Goal: Task Accomplishment & Management: Manage account settings

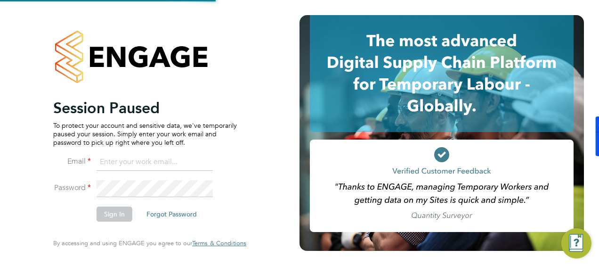
type input "kerry.asawla@thornbaker.co.uk"
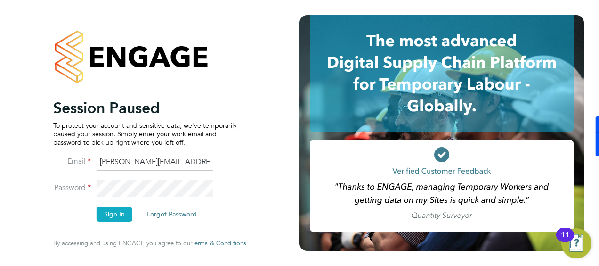
click at [117, 212] on button "Sign In" at bounding box center [115, 213] width 36 height 15
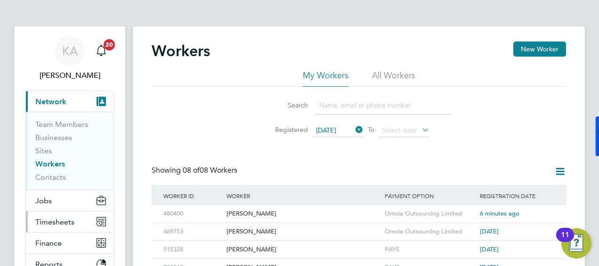
click at [41, 222] on span "Timesheets" at bounding box center [54, 221] width 39 height 9
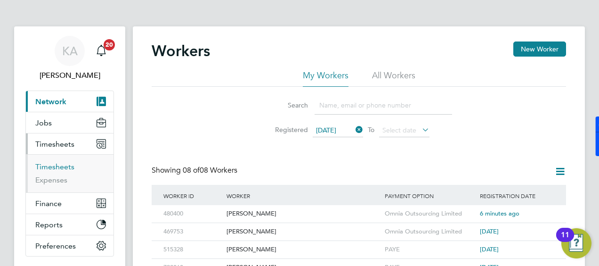
click at [55, 167] on link "Timesheets" at bounding box center [54, 166] width 39 height 9
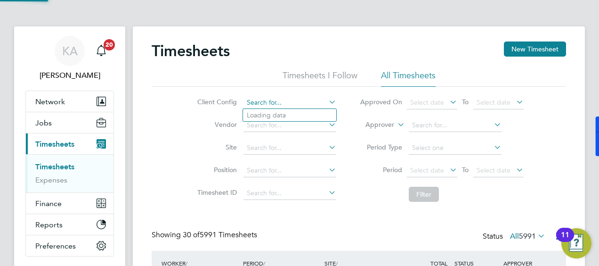
click at [275, 108] on input at bounding box center [290, 102] width 93 height 13
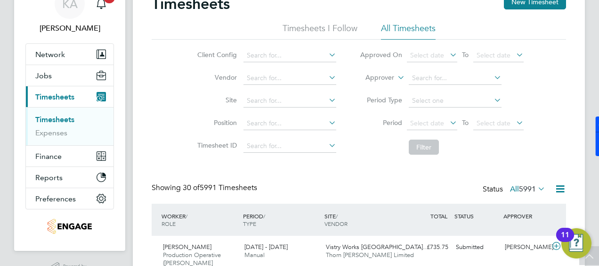
click at [304, 154] on li "Countryside Timber Frame Ltd" at bounding box center [304, 157] width 122 height 13
type input "Countryside Timber Frame Ltd"
click at [448, 119] on icon at bounding box center [448, 122] width 0 height 13
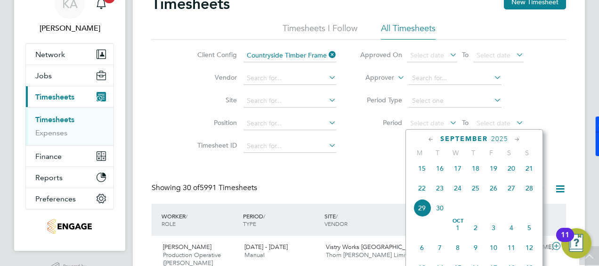
click at [426, 193] on span "22" at bounding box center [422, 188] width 18 height 18
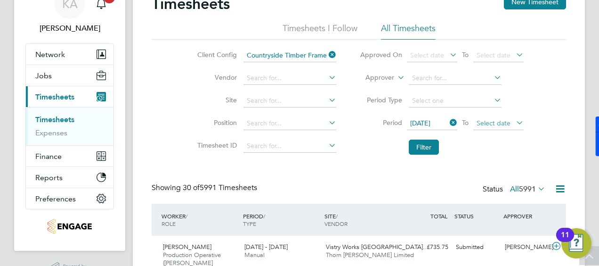
click at [498, 119] on span "Select date" at bounding box center [494, 123] width 34 height 8
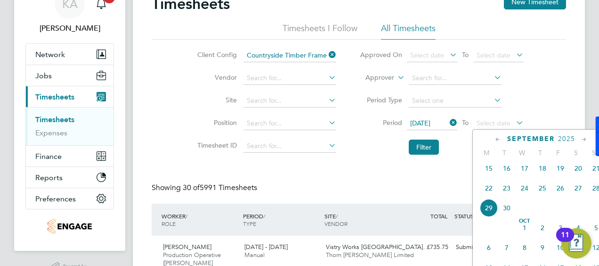
click at [597, 191] on span "28" at bounding box center [597, 188] width 18 height 18
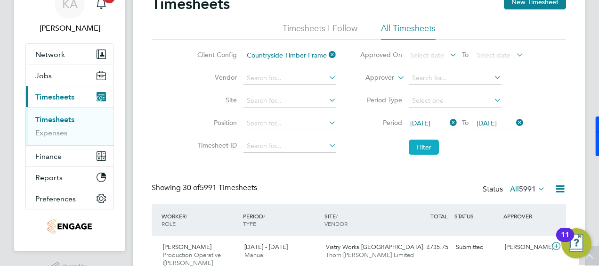
click at [428, 145] on button "Filter" at bounding box center [424, 146] width 30 height 15
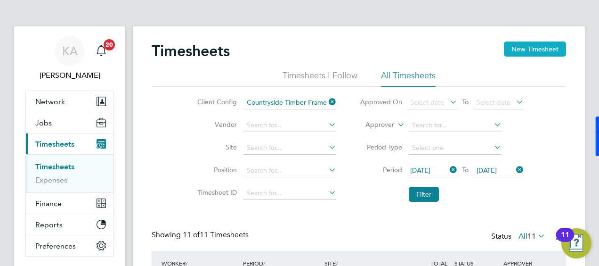
click at [521, 47] on button "New Timesheet" at bounding box center [535, 48] width 62 height 15
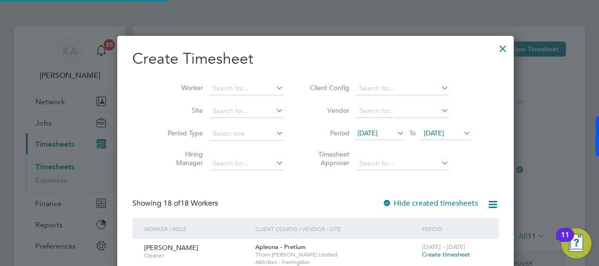
scroll to position [5, 4]
click at [366, 130] on span "[DATE]" at bounding box center [368, 133] width 20 height 8
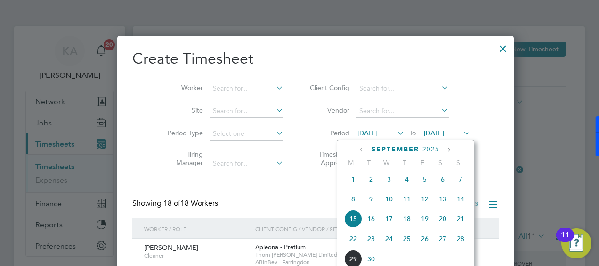
click at [351, 243] on span "22" at bounding box center [353, 238] width 18 height 18
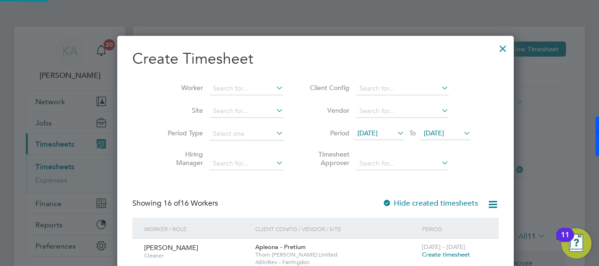
scroll to position [747, 365]
click at [462, 131] on icon at bounding box center [462, 132] width 0 height 13
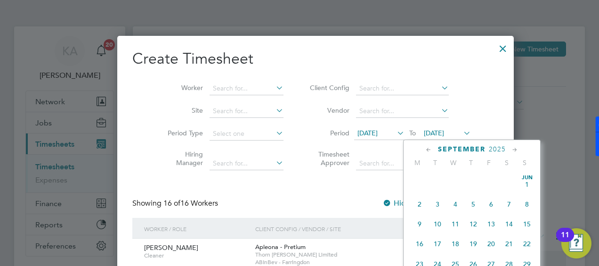
scroll to position [343, 0]
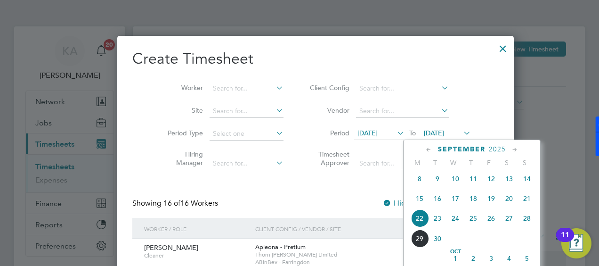
click at [493, 221] on span "26" at bounding box center [491, 218] width 18 height 18
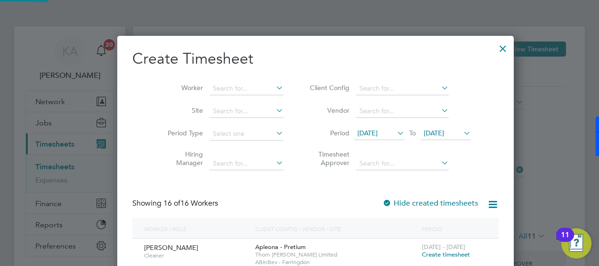
scroll to position [747, 365]
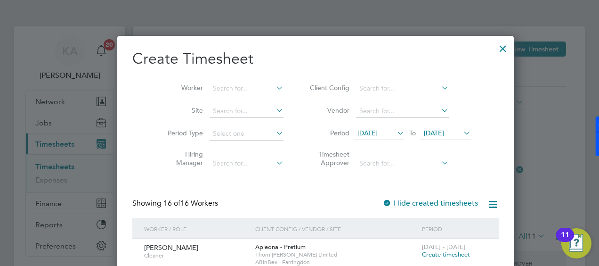
click at [274, 86] on icon at bounding box center [274, 87] width 0 height 13
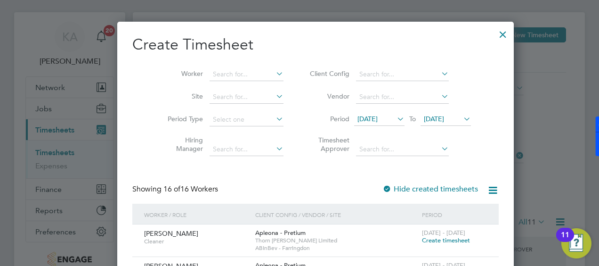
scroll to position [0, 0]
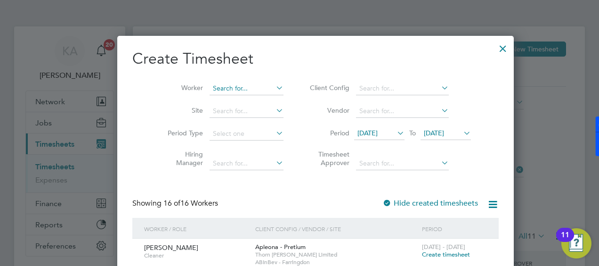
click at [232, 87] on input at bounding box center [247, 88] width 74 height 13
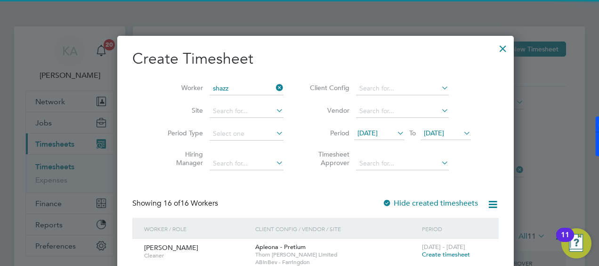
click at [237, 100] on li "[PERSON_NAME]" at bounding box center [233, 101] width 80 height 13
type input "[PERSON_NAME]"
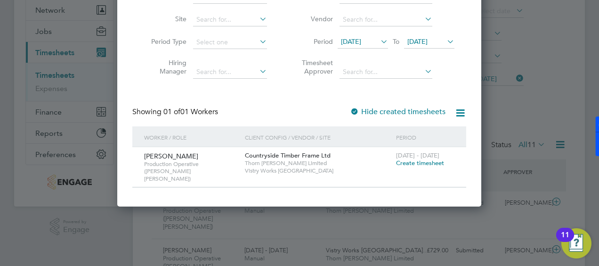
scroll to position [94, 0]
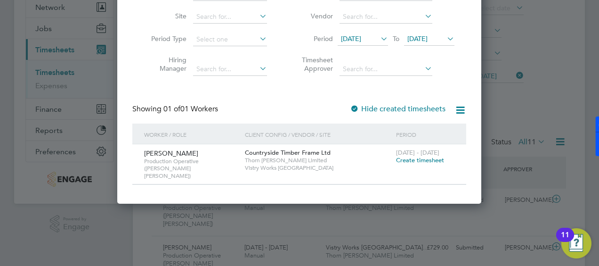
click at [412, 158] on span "Create timesheet" at bounding box center [420, 160] width 48 height 8
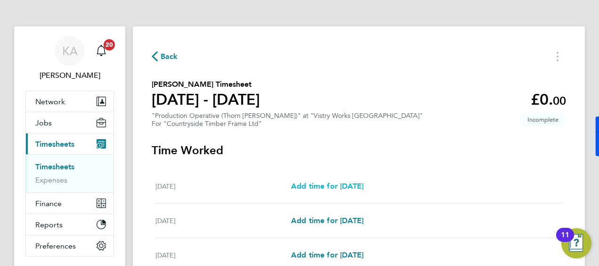
click at [328, 186] on span "Add time for [DATE]" at bounding box center [327, 185] width 73 height 9
select select "15"
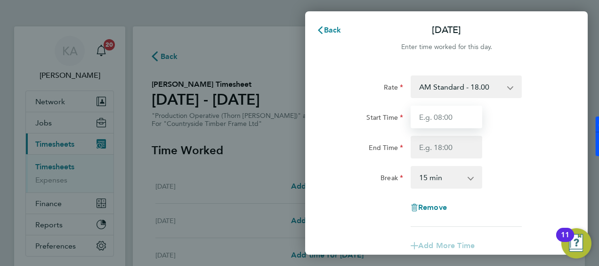
click at [444, 115] on input "Start Time" at bounding box center [447, 117] width 72 height 23
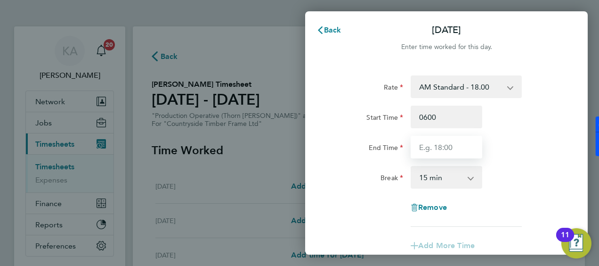
type input "06:00"
click at [431, 148] on input "End Time" at bounding box center [447, 147] width 72 height 23
type input "14:00"
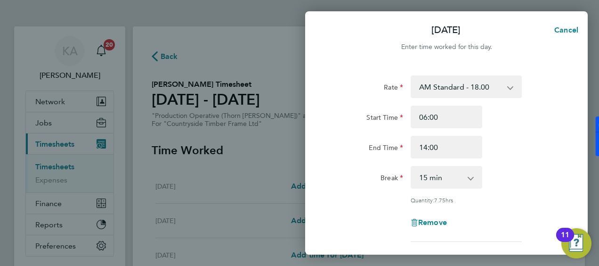
click at [553, 139] on div "End Time 14:00" at bounding box center [446, 147] width 237 height 23
click at [470, 177] on app-icon-cross-button at bounding box center [475, 177] width 11 height 21
click at [463, 175] on select "0 min 15 min 30 min 45 min 60 min 75 min 90 min" at bounding box center [441, 177] width 58 height 21
select select "30"
click at [412, 167] on select "0 min 15 min 30 min 45 min 60 min 75 min 90 min" at bounding box center [441, 177] width 58 height 21
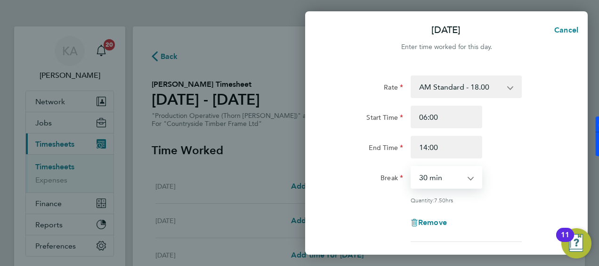
click at [523, 154] on div "End Time 14:00" at bounding box center [446, 147] width 237 height 23
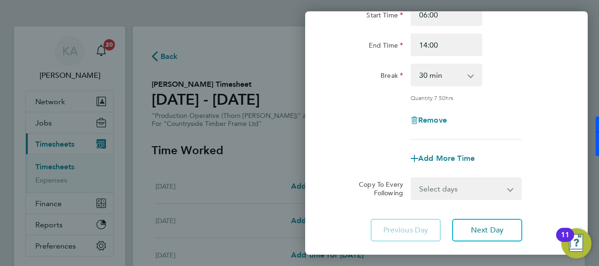
scroll to position [141, 0]
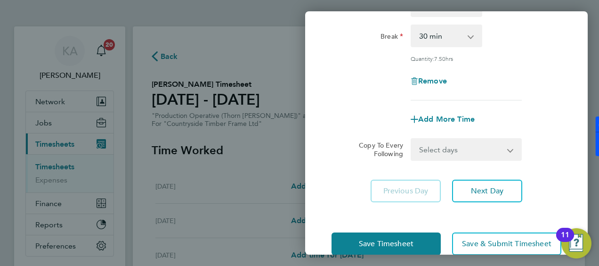
click at [471, 150] on select "Select days Day Weekday (Mon-Fri) Weekend (Sat-Sun) [DATE] [DATE] [DATE] [DATE]…" at bounding box center [461, 149] width 99 height 21
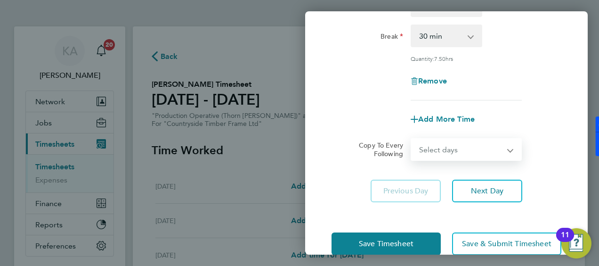
select select "WEEKDAY"
click at [412, 139] on select "Select days Day Weekday (Mon-Fri) Weekend (Sat-Sun) [DATE] [DATE] [DATE] [DATE]…" at bounding box center [461, 149] width 99 height 21
select select "[DATE]"
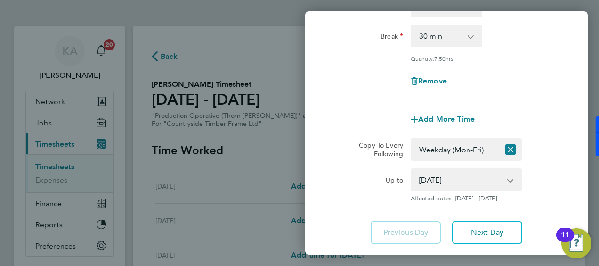
drag, startPoint x: 557, startPoint y: 176, endPoint x: 558, endPoint y: 156, distance: 19.8
click at [558, 158] on app-copy-timesheet-lines "Copy To Every Following Select days Day Weekday (Mon-Fri) Weekend (Sat-Sun) [DA…" at bounding box center [447, 170] width 230 height 64
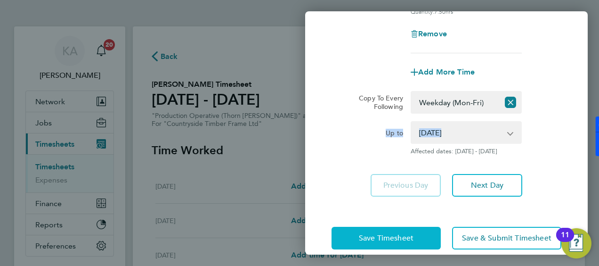
click at [412, 241] on span "Save Timesheet" at bounding box center [386, 237] width 55 height 9
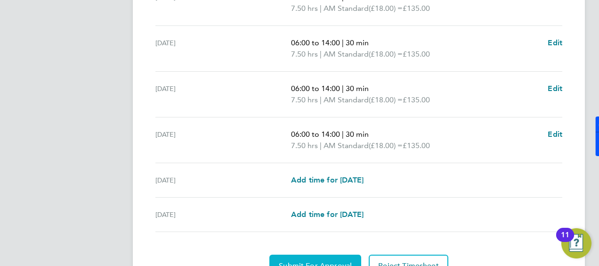
click at [329, 254] on button "Submit For Approval" at bounding box center [315, 265] width 92 height 23
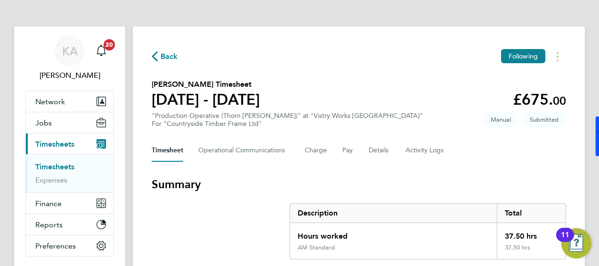
click at [164, 54] on span "Back" at bounding box center [169, 56] width 17 height 11
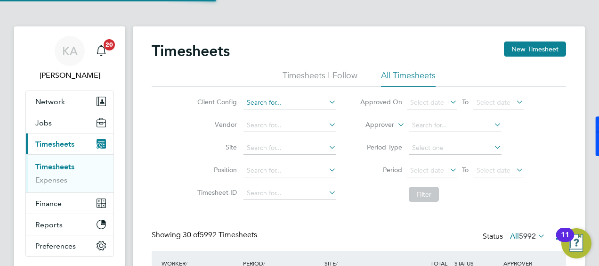
scroll to position [32, 82]
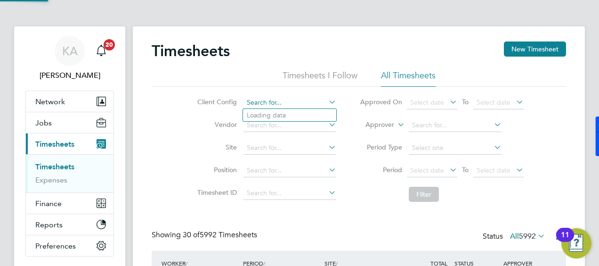
click at [297, 99] on input at bounding box center [290, 102] width 93 height 13
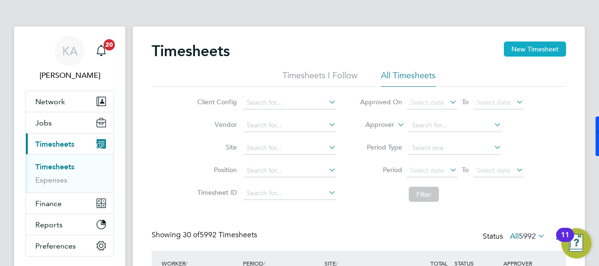
click at [516, 48] on button "New Timesheet" at bounding box center [535, 48] width 62 height 15
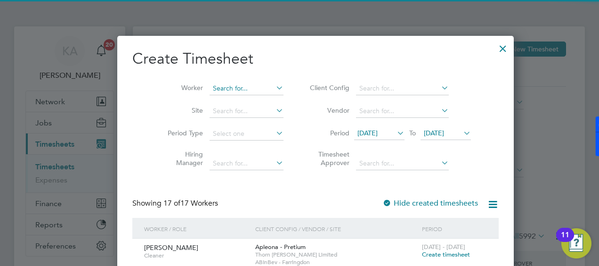
click at [224, 88] on input at bounding box center [247, 88] width 74 height 13
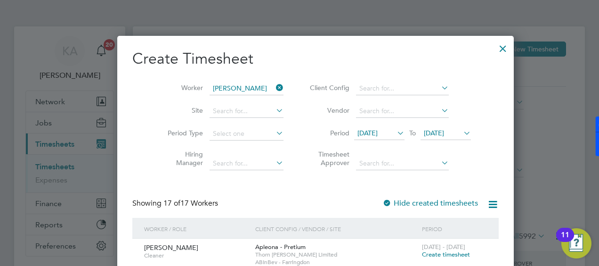
click at [217, 172] on li "[PERSON_NAME]" at bounding box center [279, 177] width 172 height 13
type input "[PERSON_NAME]"
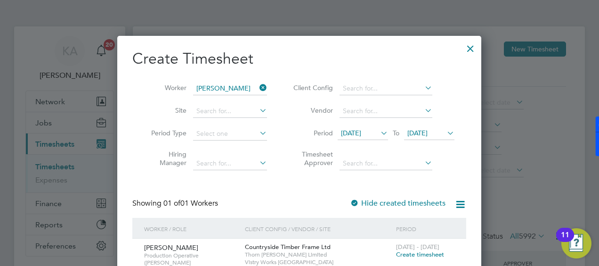
click at [379, 131] on icon at bounding box center [379, 132] width 0 height 13
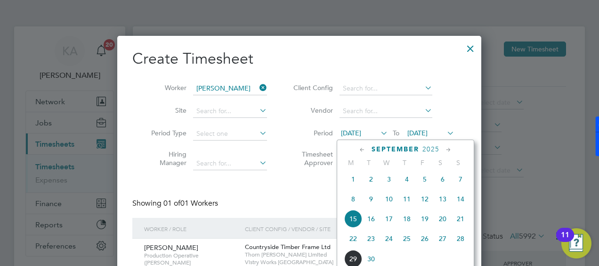
click at [352, 244] on span "22" at bounding box center [353, 238] width 18 height 18
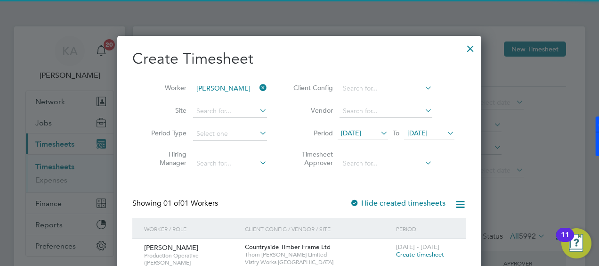
click at [428, 129] on span "[DATE]" at bounding box center [418, 133] width 20 height 8
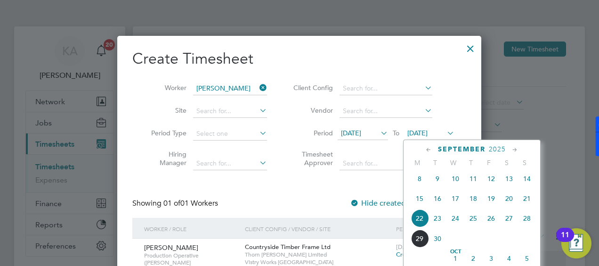
drag, startPoint x: 508, startPoint y: 224, endPoint x: 502, endPoint y: 227, distance: 6.7
click at [502, 227] on span "27" at bounding box center [509, 218] width 18 height 18
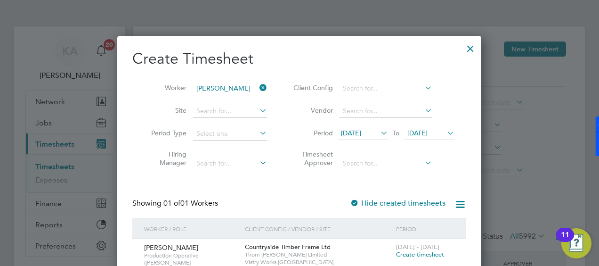
click at [427, 131] on span "[DATE]" at bounding box center [418, 133] width 20 height 8
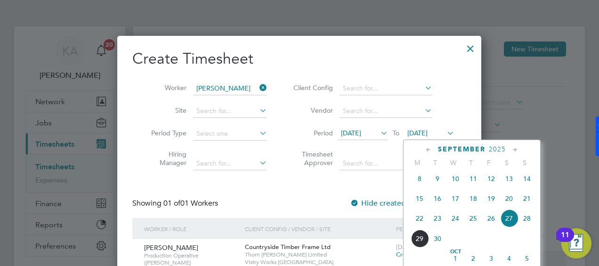
click at [494, 223] on span "26" at bounding box center [491, 218] width 18 height 18
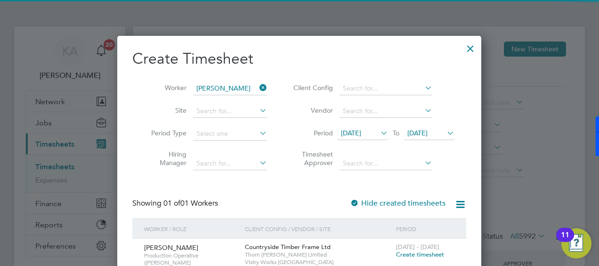
click at [329, 181] on div "Create Timesheet Worker [PERSON_NAME] Site Period Type Hiring Manager Client Co…" at bounding box center [299, 164] width 334 height 230
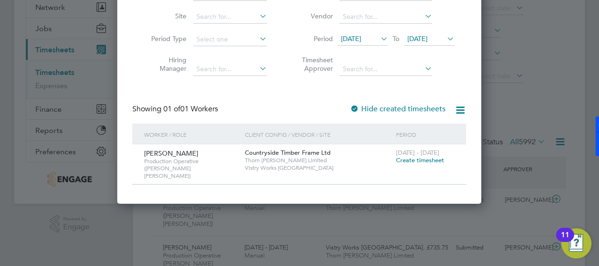
click at [408, 163] on span "Create timesheet" at bounding box center [420, 160] width 48 height 8
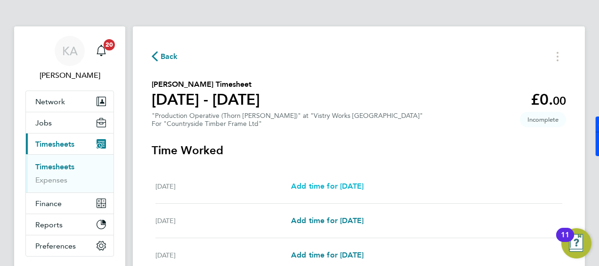
click at [325, 182] on span "Add time for [DATE]" at bounding box center [327, 185] width 73 height 9
select select "15"
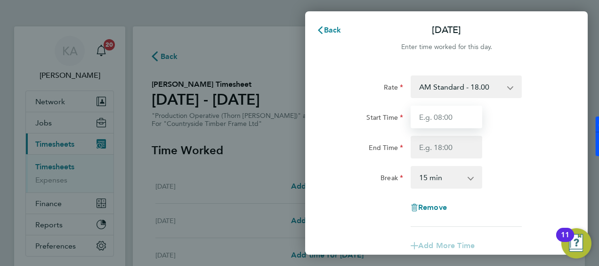
click at [437, 118] on input "Start Time" at bounding box center [447, 117] width 72 height 23
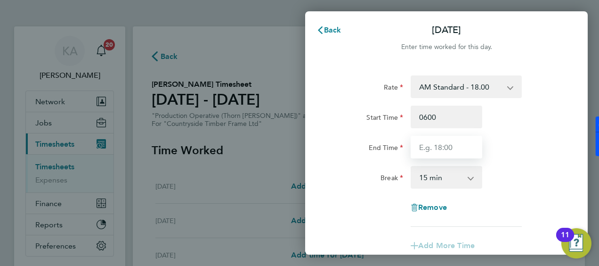
type input "06:00"
click at [433, 146] on input "End Time" at bounding box center [447, 147] width 72 height 23
type input "14000"
drag, startPoint x: 446, startPoint y: 181, endPoint x: 460, endPoint y: 174, distance: 15.2
click at [453, 178] on select "0 min 15 min 30 min 45 min 60 min 75 min 90 min" at bounding box center [441, 177] width 58 height 21
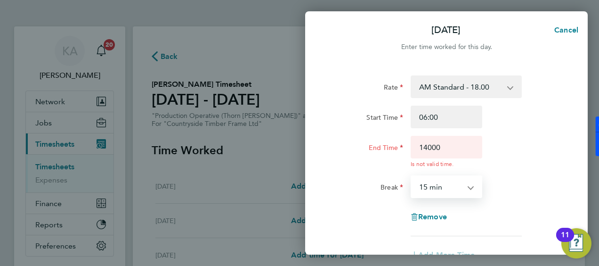
select select "30"
click at [412, 176] on select "0 min 15 min 30 min 45 min 60 min 75 min 90 min" at bounding box center [441, 186] width 58 height 21
click at [508, 161] on div "End Time 14000 Is not valid time." at bounding box center [446, 152] width 237 height 32
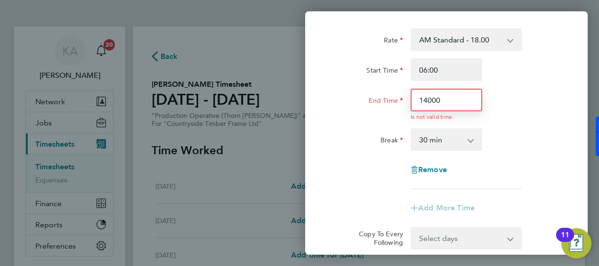
click at [452, 100] on input "14000" at bounding box center [447, 100] width 72 height 23
type input "14:00"
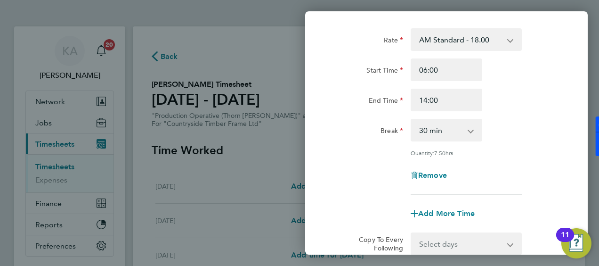
click at [531, 127] on div "Rate AM Standard - 18.00 PM Standard - 19.62 PM OT 1 - 29.43 PM OT 2 - 39.24 OT…" at bounding box center [447, 111] width 230 height 166
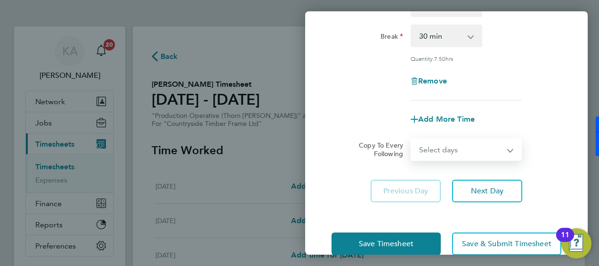
click at [448, 149] on select "Select days Day Weekday (Mon-Fri) Weekend (Sat-Sun) [DATE] [DATE] [DATE] [DATE]…" at bounding box center [461, 149] width 99 height 21
click at [373, 114] on div "Add More Time" at bounding box center [446, 119] width 237 height 23
click at [452, 145] on select "Select days Day Weekday (Mon-Fri) Weekend (Sat-Sun) [DATE] [DATE] [DATE] [DATE]…" at bounding box center [461, 149] width 99 height 21
select select "WEEKDAY"
click at [412, 139] on select "Select days Day Weekday (Mon-Fri) Weekend (Sat-Sun) [DATE] [DATE] [DATE] [DATE]…" at bounding box center [461, 149] width 99 height 21
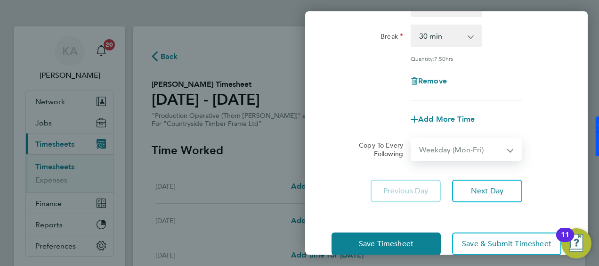
select select "[DATE]"
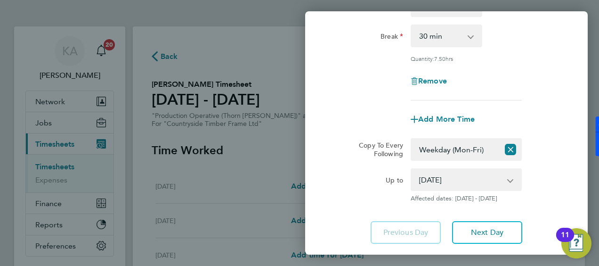
click at [350, 191] on div "Up to" at bounding box center [367, 185] width 79 height 34
click at [550, 180] on div "Up to [DATE] [DATE] [DATE] [DATE] [DATE] [DATE] Affected dates: [DATE] - [DATE]" at bounding box center [446, 185] width 237 height 34
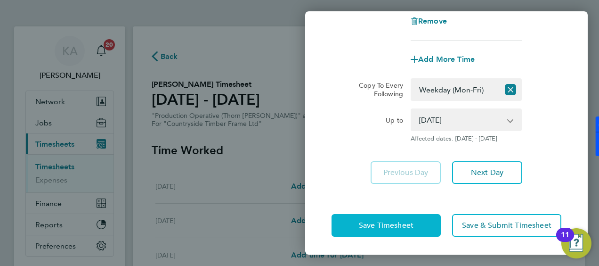
click at [410, 221] on span "Save Timesheet" at bounding box center [386, 224] width 55 height 9
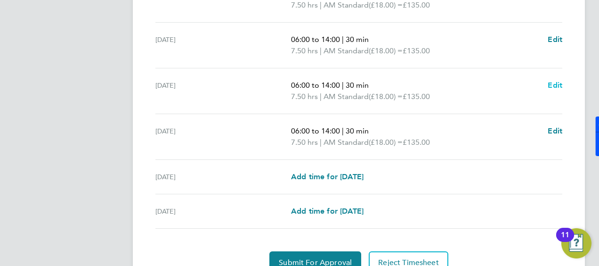
click at [558, 83] on span "Edit" at bounding box center [555, 85] width 15 height 9
select select "30"
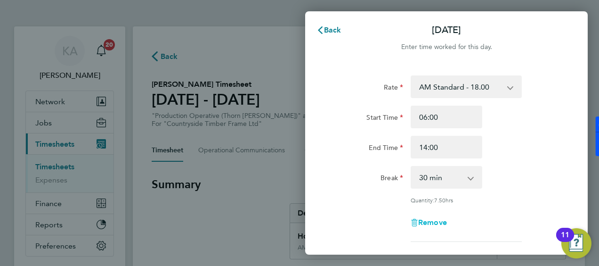
click at [433, 221] on span "Remove" at bounding box center [432, 222] width 29 height 9
select select "null"
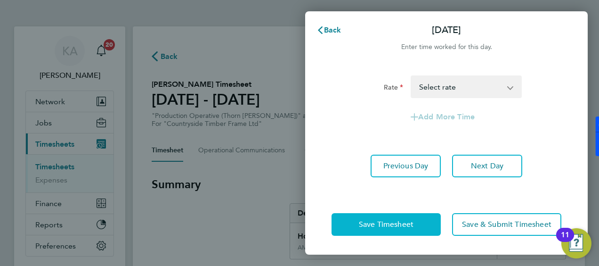
click at [371, 225] on span "Save Timesheet" at bounding box center [386, 224] width 55 height 9
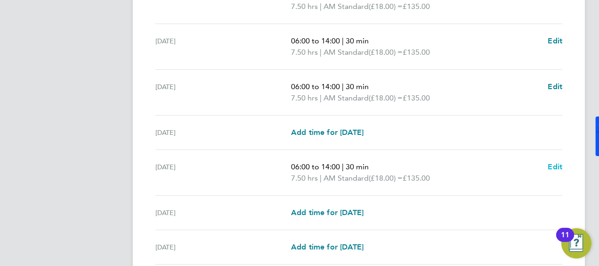
click at [555, 163] on span "Edit" at bounding box center [555, 166] width 15 height 9
select select "30"
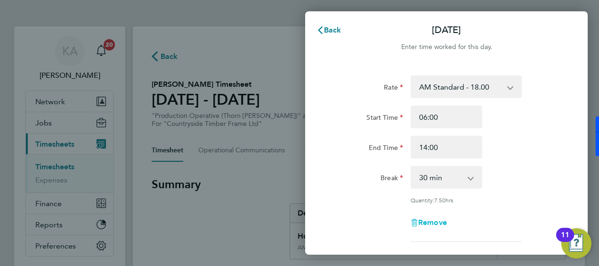
click at [432, 220] on span "Remove" at bounding box center [432, 222] width 29 height 9
select select "null"
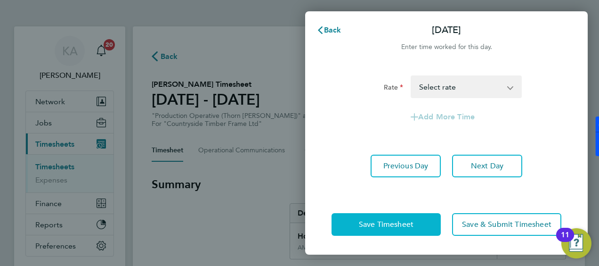
click at [417, 226] on button "Save Timesheet" at bounding box center [386, 224] width 109 height 23
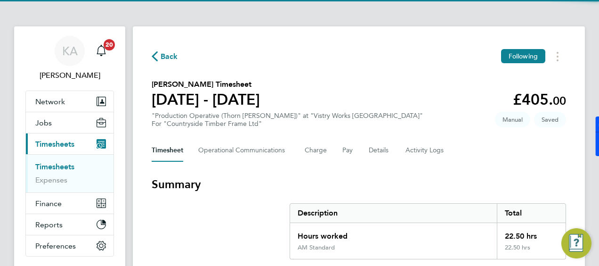
click at [457, 160] on div "Timesheet Operational Communications Charge Pay Details Activity Logs" at bounding box center [359, 150] width 415 height 23
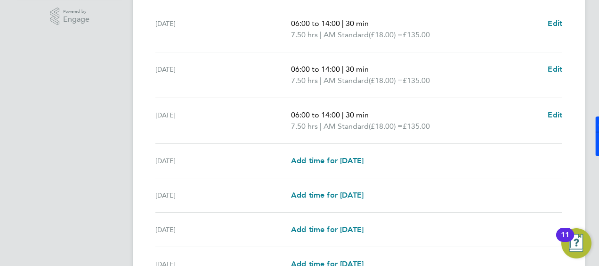
scroll to position [330, 0]
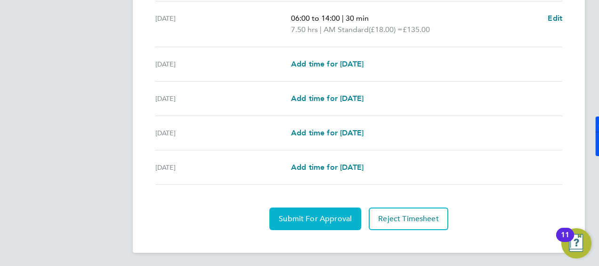
click at [326, 219] on span "Submit For Approval" at bounding box center [315, 218] width 73 height 9
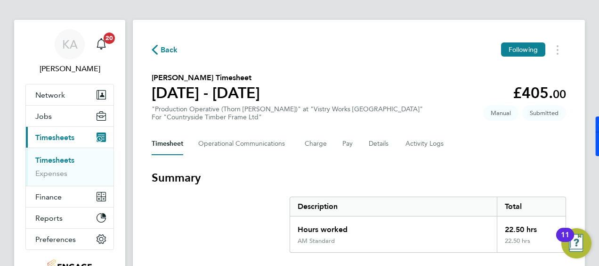
scroll to position [0, 0]
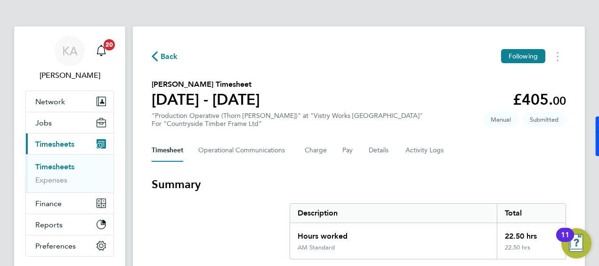
click at [159, 58] on span "Back" at bounding box center [165, 55] width 26 height 9
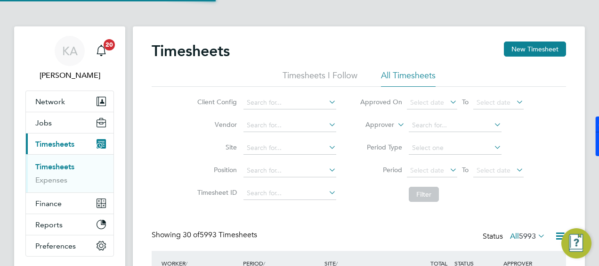
scroll to position [32, 82]
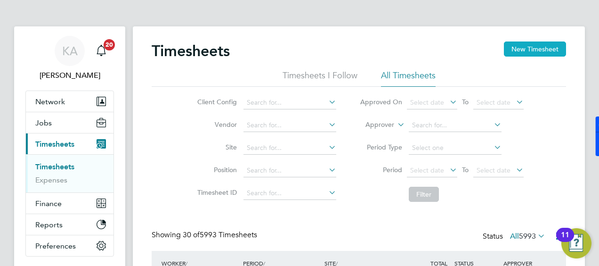
click at [535, 50] on button "New Timesheet" at bounding box center [535, 48] width 62 height 15
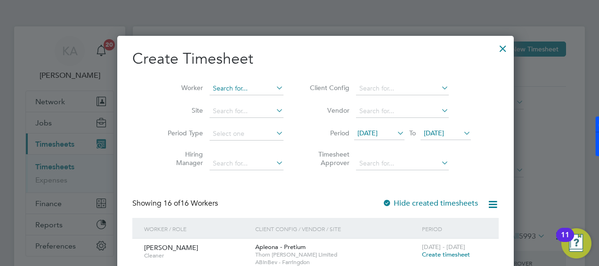
click at [234, 90] on input at bounding box center [247, 88] width 74 height 13
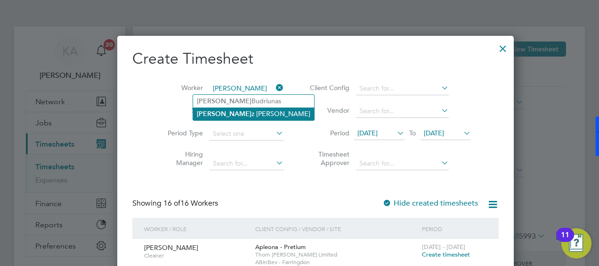
click at [233, 115] on li "[PERSON_NAME]" at bounding box center [253, 113] width 121 height 13
type input "[PERSON_NAME]"
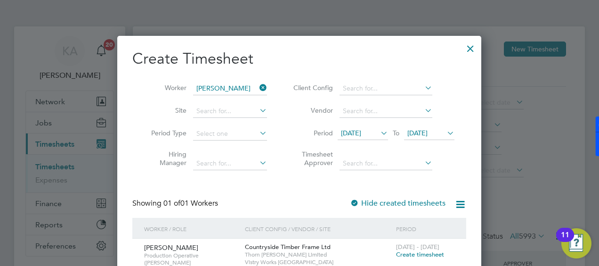
click at [379, 134] on icon at bounding box center [379, 132] width 0 height 13
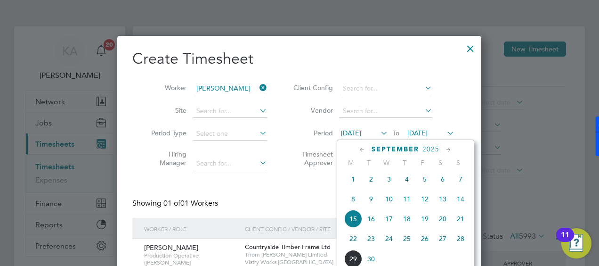
click at [356, 243] on span "22" at bounding box center [353, 238] width 18 height 18
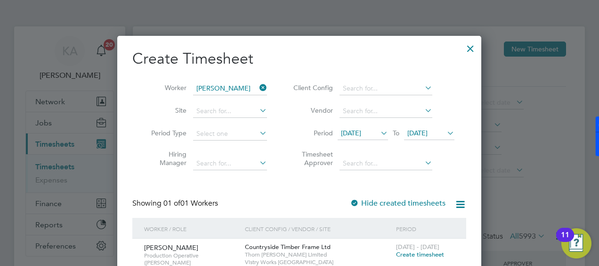
click at [306, 199] on div "Showing 01 of 01 Workers Hide created timesheets" at bounding box center [299, 207] width 334 height 19
click at [425, 254] on span "Create timesheet" at bounding box center [420, 254] width 48 height 8
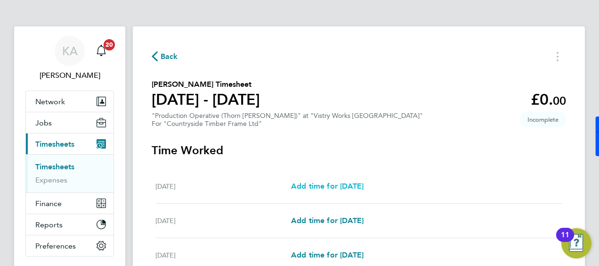
click at [324, 184] on span "Add time for [DATE]" at bounding box center [327, 185] width 73 height 9
select select "15"
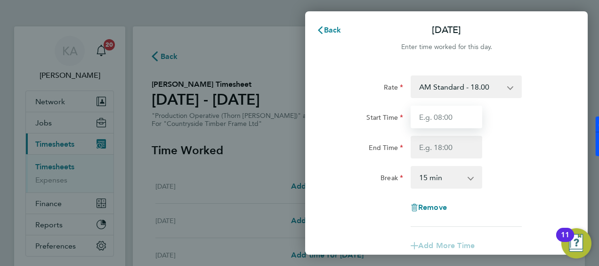
click at [434, 115] on input "Start Time" at bounding box center [447, 117] width 72 height 23
type input "06:00"
click at [367, 142] on div "End Time" at bounding box center [368, 145] width 72 height 19
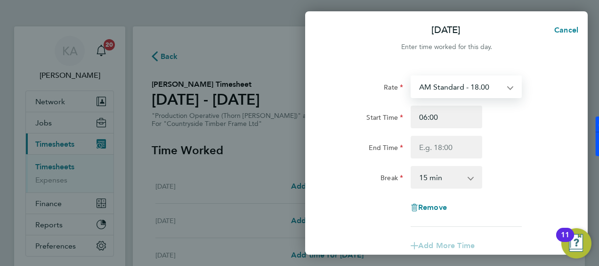
click at [449, 85] on select "AM Standard - 18.00 PM OT 1 - 29.43 PM Standard - 19.62 OT2 - 36.00 OT 1 - 27.0…" at bounding box center [461, 86] width 98 height 21
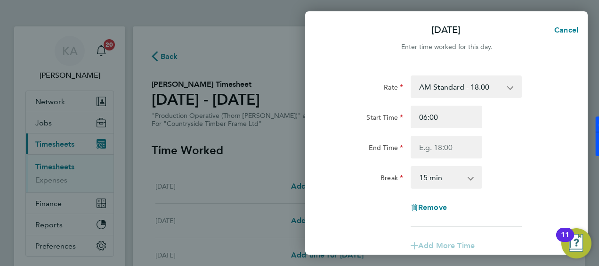
click at [382, 95] on div "Rate" at bounding box center [367, 86] width 79 height 23
click at [443, 145] on input "End Time" at bounding box center [447, 147] width 72 height 23
type input "14:00"
click at [461, 173] on select "0 min 15 min 30 min 45 min 60 min 75 min 90 min" at bounding box center [441, 177] width 58 height 21
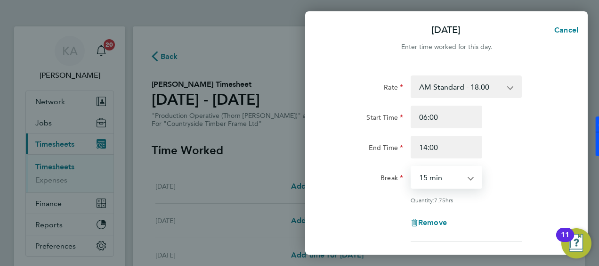
select select "30"
click at [412, 167] on select "0 min 15 min 30 min 45 min 60 min 75 min 90 min" at bounding box center [441, 177] width 58 height 21
click at [524, 136] on div "End Time 14:00" at bounding box center [446, 147] width 237 height 23
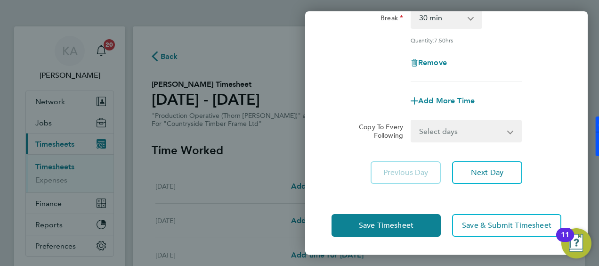
click at [424, 134] on select "Select days Day Weekday (Mon-Fri) Weekend (Sat-Sun) [DATE] [DATE] [DATE] [DATE]…" at bounding box center [461, 131] width 99 height 21
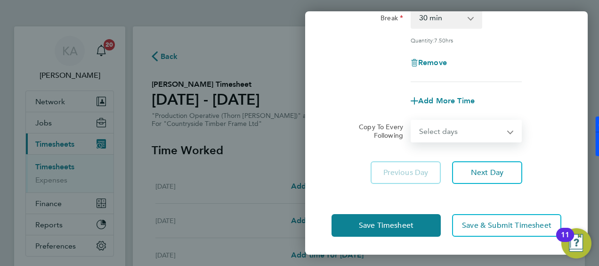
select select "WEEKDAY"
click at [412, 121] on select "Select days Day Weekday (Mon-Fri) Weekend (Sat-Sun) [DATE] [DATE] [DATE] [DATE]…" at bounding box center [461, 131] width 99 height 21
select select "[DATE]"
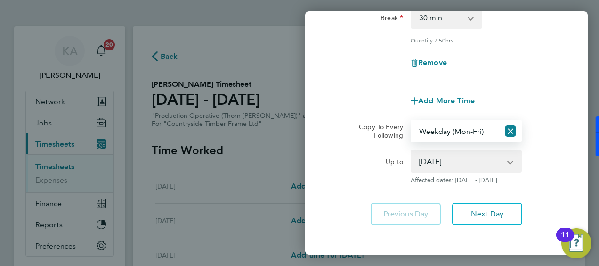
click at [548, 170] on div "Up to [DATE] [DATE] [DATE] [DATE] [DATE] [DATE] Affected dates: [DATE] - [DATE]" at bounding box center [446, 167] width 237 height 34
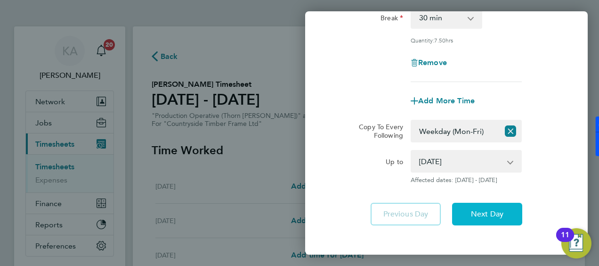
click at [501, 210] on span "Next Day" at bounding box center [487, 213] width 33 height 9
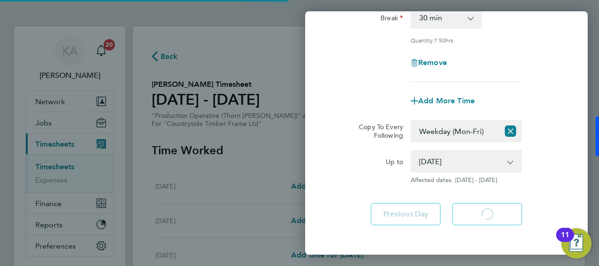
select select "30"
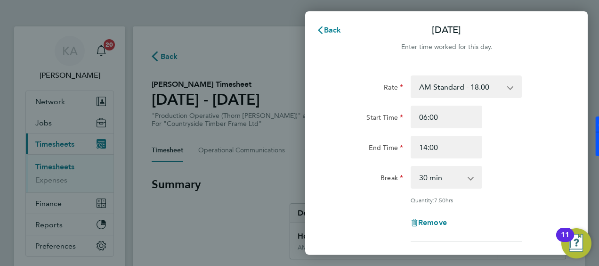
click at [537, 145] on div "End Time 14:00" at bounding box center [446, 147] width 237 height 23
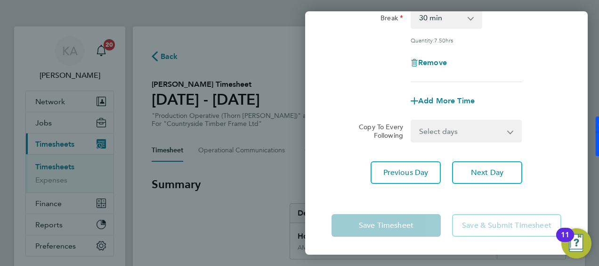
click at [480, 125] on select "Select days Day Weekday (Mon-Fri) Weekend (Sat-Sun) [DATE] [DATE] [DATE] [DATE]…" at bounding box center [461, 131] width 99 height 21
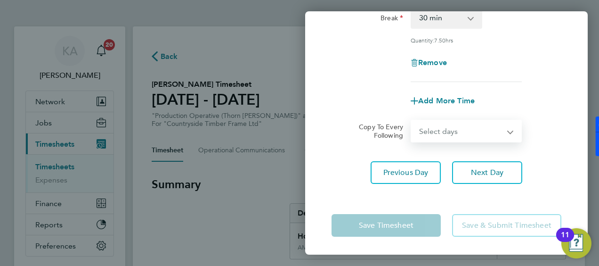
select select "WEEKDAY"
click at [412, 121] on select "Select days Day Weekday (Mon-Fri) Weekend (Sat-Sun) [DATE] [DATE] [DATE] [DATE]…" at bounding box center [461, 131] width 99 height 21
select select "[DATE]"
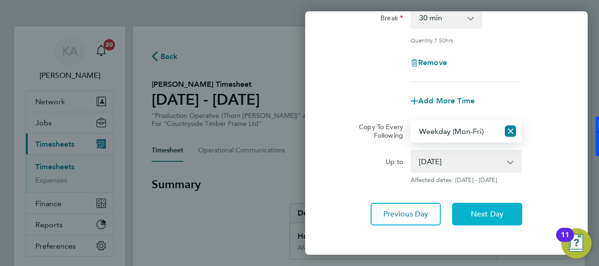
click at [481, 213] on span "Next Day" at bounding box center [487, 213] width 33 height 9
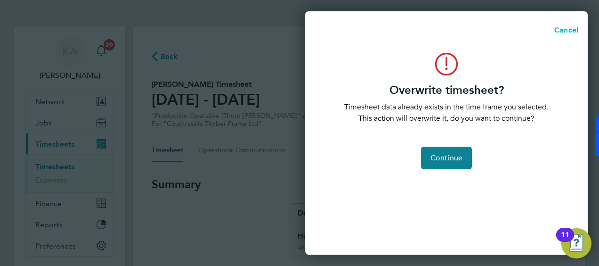
click at [562, 28] on span "Cancel" at bounding box center [565, 29] width 27 height 9
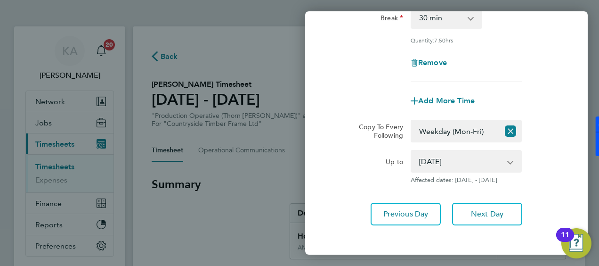
click at [321, 150] on div "Rate AM Standard - 18.00 PM OT 1 - 29.43 PM Standard - 19.62 OT2 - 36.00 OT 1 -…" at bounding box center [446, 70] width 283 height 332
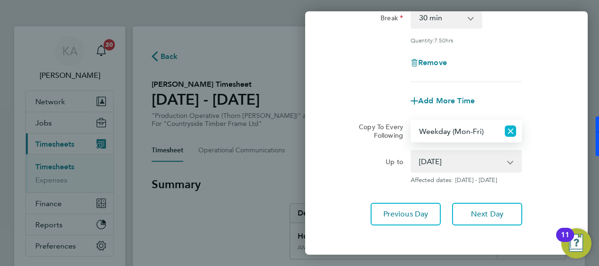
click at [510, 128] on icon "Reset selection" at bounding box center [510, 130] width 11 height 11
select select "0: null"
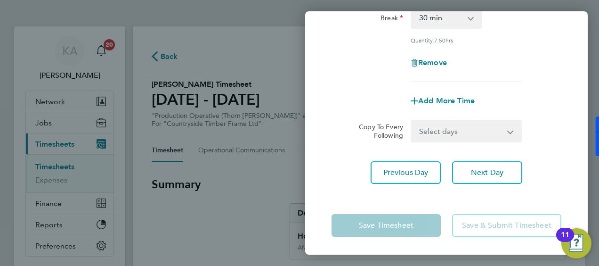
click at [376, 220] on app-form-button "Save Timesheet" at bounding box center [389, 225] width 115 height 23
click at [536, 68] on div "Remove" at bounding box center [446, 62] width 237 height 23
click at [531, 62] on div "Remove" at bounding box center [446, 62] width 237 height 23
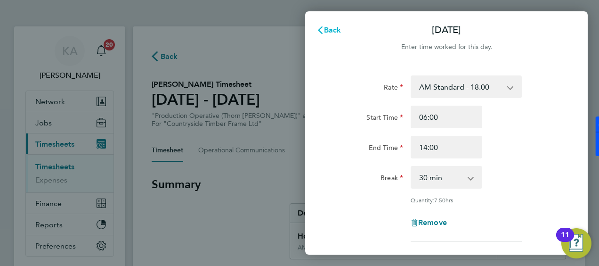
click at [334, 32] on span "Back" at bounding box center [332, 29] width 17 height 9
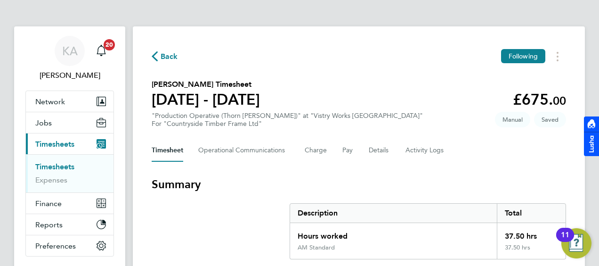
click at [545, 159] on div "Timesheet Operational Communications Charge Pay Details Activity Logs" at bounding box center [359, 150] width 415 height 23
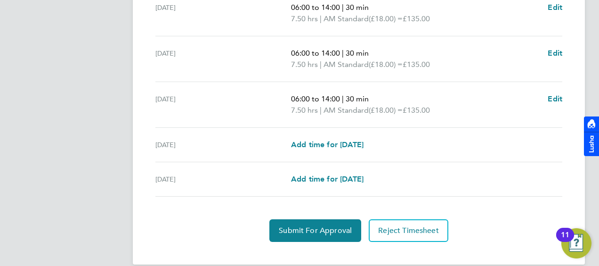
scroll to position [421, 0]
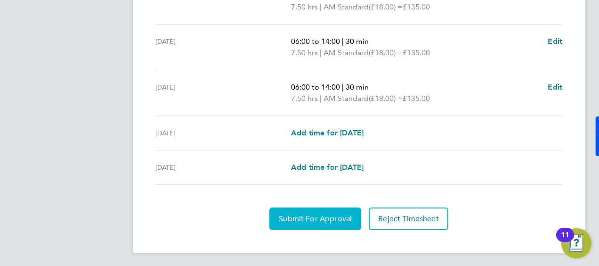
click at [309, 225] on button "Submit For Approval" at bounding box center [315, 218] width 92 height 23
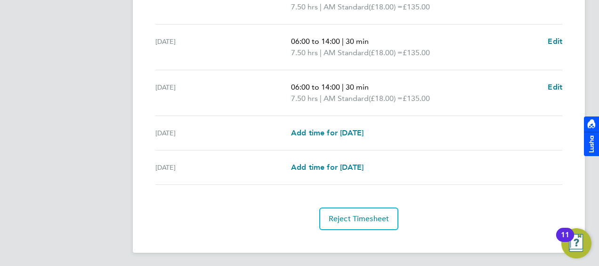
click at [531, 127] on div "Add time for [DATE] Add time for [DATE]" at bounding box center [426, 132] width 271 height 11
click at [452, 213] on div "Reject Timesheet" at bounding box center [359, 218] width 415 height 23
click at [504, 195] on section "Time Worked [DATE] 06:00 to 14:00 | 30 min 7.50 hrs | AM Standard (£18.00) = £1…" at bounding box center [359, 45] width 415 height 369
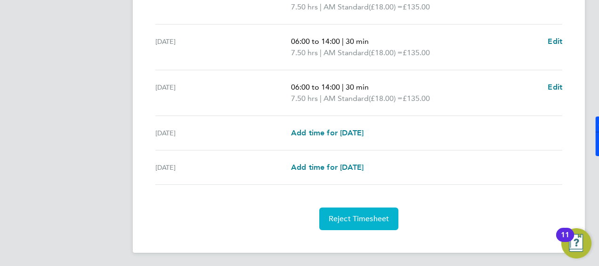
click at [374, 214] on span "Reject Timesheet" at bounding box center [359, 218] width 61 height 9
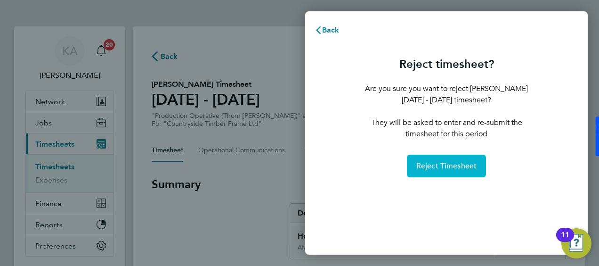
click at [449, 161] on span "Reject Timesheet" at bounding box center [446, 165] width 61 height 9
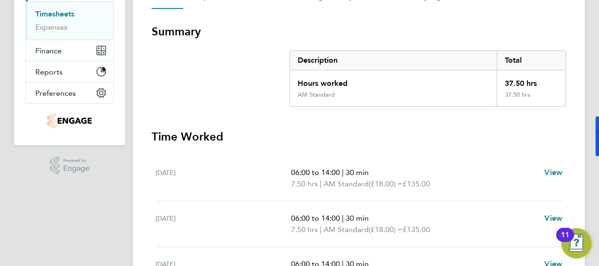
scroll to position [143, 0]
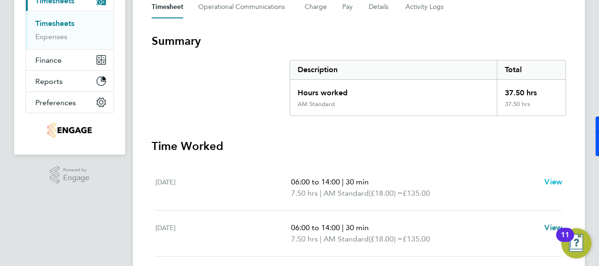
click at [554, 183] on span "View" at bounding box center [554, 181] width 18 height 9
select select "30"
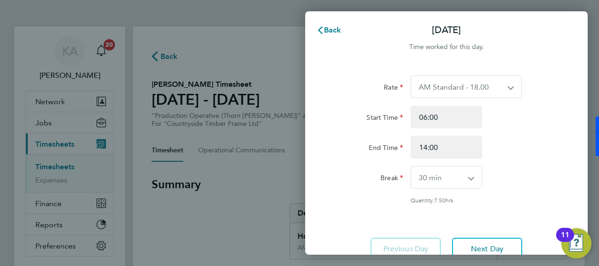
click at [456, 91] on select "AM Standard - 18.00 PM OT 1 - 29.43 PM Standard - 19.62 OT2 - 36.00 OT 1 - 27.0…" at bounding box center [460, 87] width 99 height 22
select select "30"
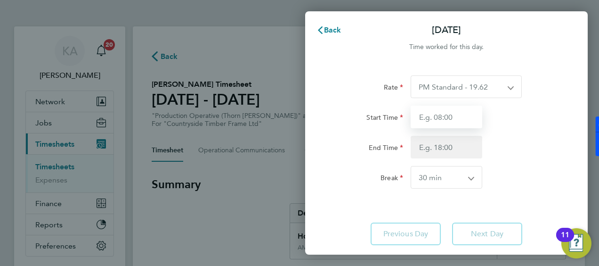
click at [457, 116] on input "Start Time" at bounding box center [447, 117] width 72 height 23
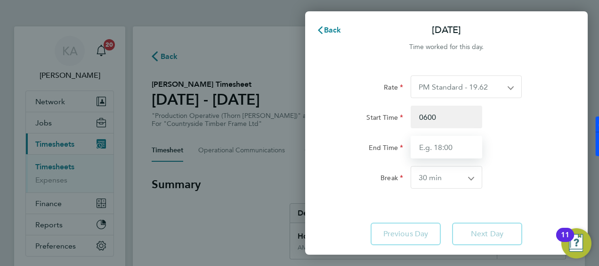
type input "06:00"
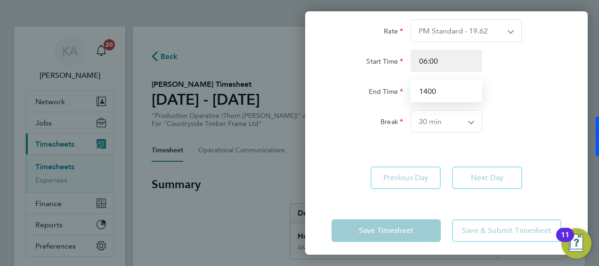
scroll to position [62, 0]
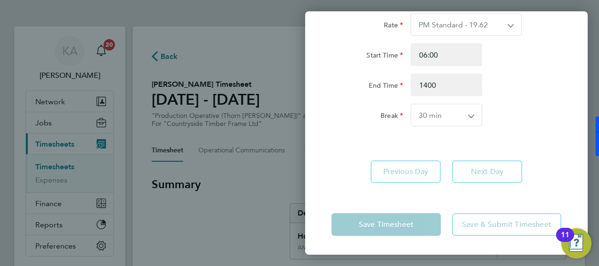
type input "14:00"
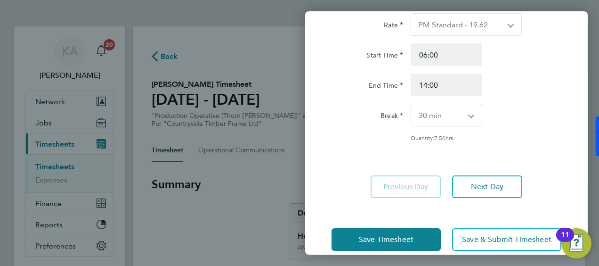
click at [471, 136] on form "Rate PM Standard - 19.62 PM OT 1 - 29.43 OT2 - 36.00 OT 1 - 27.00 AM Standard -…" at bounding box center [447, 84] width 230 height 143
click at [485, 187] on span "Next Day" at bounding box center [487, 186] width 33 height 9
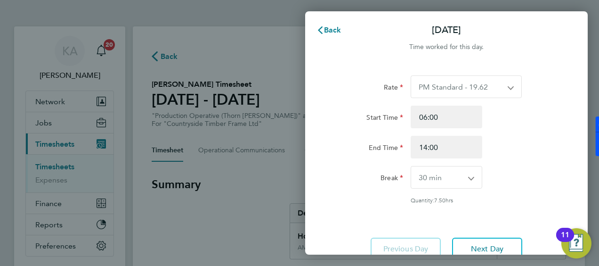
scroll to position [76, 0]
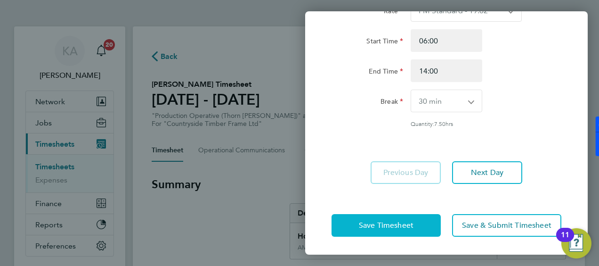
click at [415, 214] on button "Save Timesheet" at bounding box center [386, 225] width 109 height 23
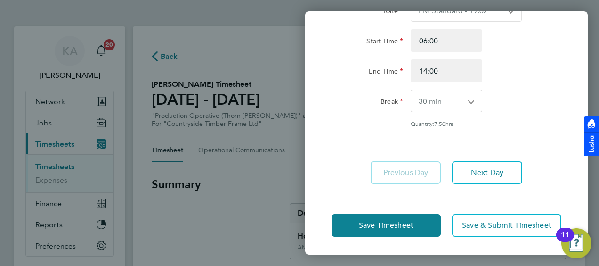
scroll to position [0, 0]
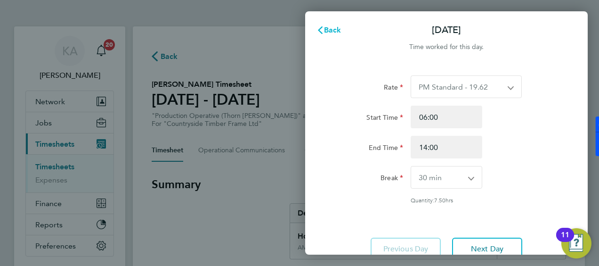
click at [338, 31] on span "Back" at bounding box center [332, 29] width 17 height 9
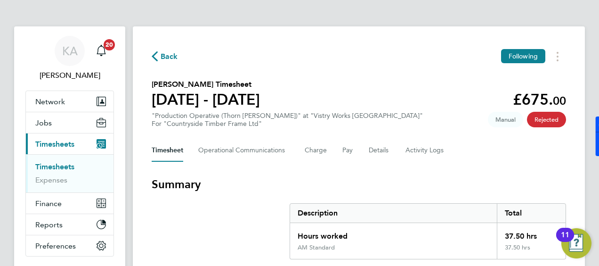
click at [527, 189] on h3 "Summary" at bounding box center [359, 184] width 415 height 15
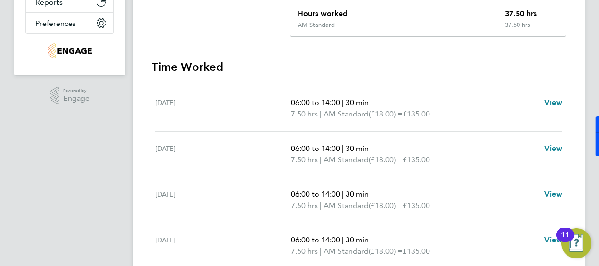
scroll to position [232, 0]
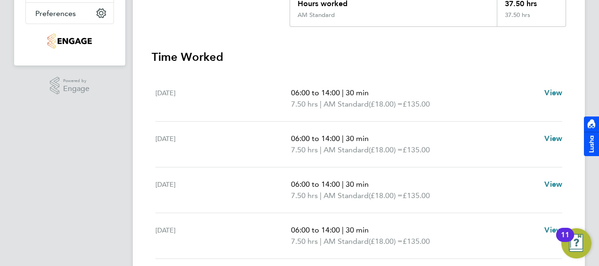
click at [500, 171] on div "[DATE] 06:00 to 14:00 | 30 min 7.50 hrs | AM Standard (£18.00) = £135.00 View" at bounding box center [358, 190] width 407 height 46
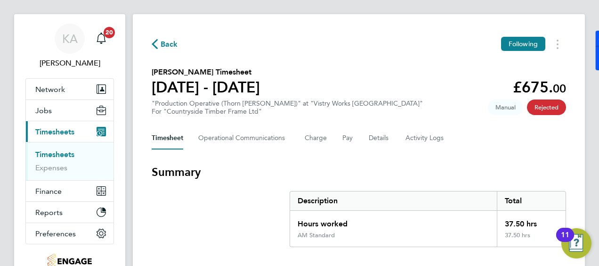
scroll to position [0, 0]
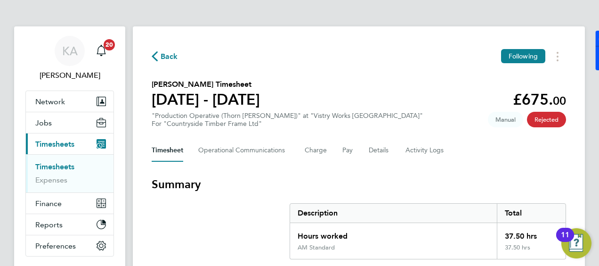
click at [506, 119] on span "Manual" at bounding box center [505, 120] width 35 height 16
click at [554, 53] on button "Timesheets Menu" at bounding box center [557, 56] width 17 height 15
click at [423, 82] on section "[PERSON_NAME] Timesheet [DATE] - [DATE] £675. 00 "Production Operative (Thorn […" at bounding box center [359, 103] width 415 height 49
click at [164, 60] on span "Back" at bounding box center [169, 56] width 17 height 11
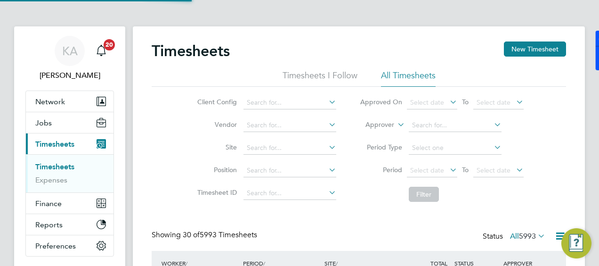
scroll to position [32, 82]
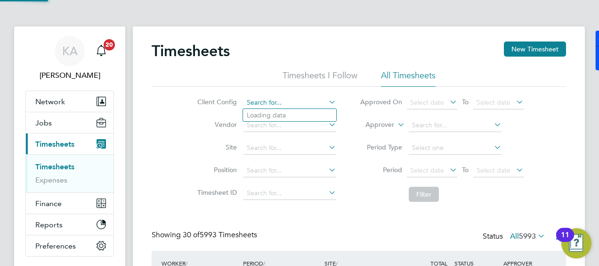
click at [278, 102] on input at bounding box center [290, 102] width 93 height 13
type input "m"
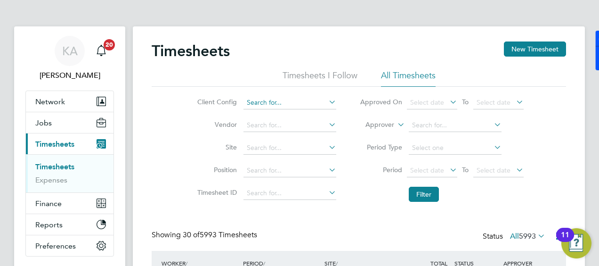
click at [317, 103] on input at bounding box center [290, 102] width 93 height 13
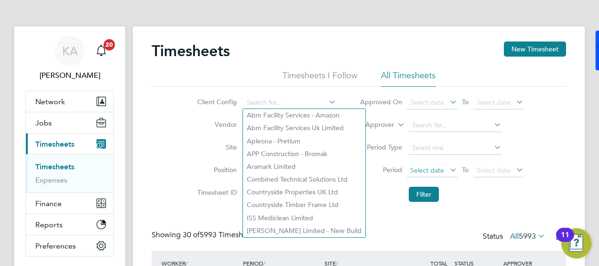
click at [446, 167] on span "Select date" at bounding box center [432, 170] width 50 height 13
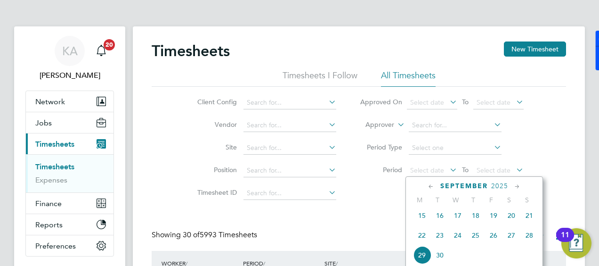
click at [418, 239] on span "22" at bounding box center [422, 235] width 18 height 18
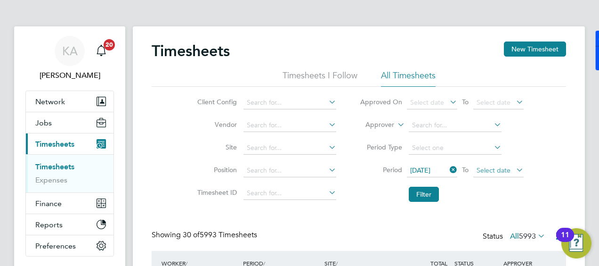
click at [489, 171] on span "Select date" at bounding box center [494, 170] width 34 height 8
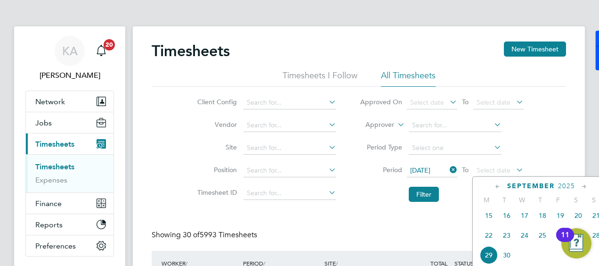
click at [595, 241] on span "28" at bounding box center [597, 235] width 18 height 18
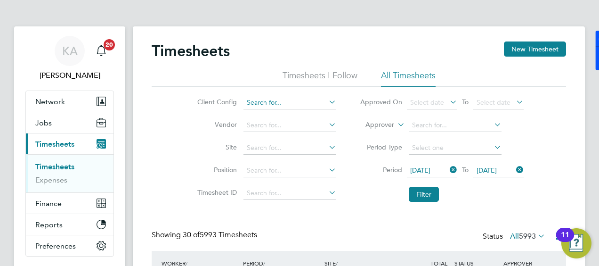
click at [321, 103] on input at bounding box center [290, 102] width 93 height 13
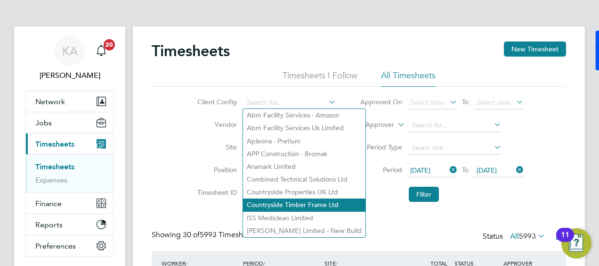
click at [295, 205] on li "Countryside Timber Frame Ltd" at bounding box center [304, 204] width 122 height 13
type input "Countryside Timber Frame Ltd"
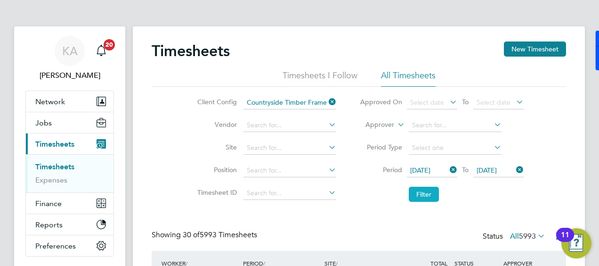
click at [423, 192] on button "Filter" at bounding box center [424, 194] width 30 height 15
click at [561, 143] on div "Client Config Countryside Timber Frame Ltd Vendor Site Position Timesheet ID Ap…" at bounding box center [359, 147] width 415 height 120
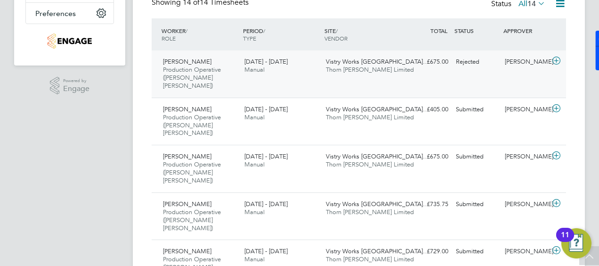
click at [556, 58] on icon at bounding box center [557, 61] width 12 height 8
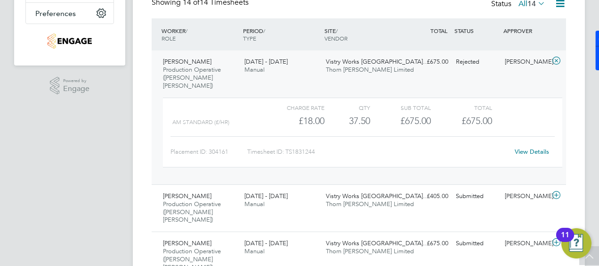
click at [533, 147] on link "View Details" at bounding box center [532, 151] width 34 height 8
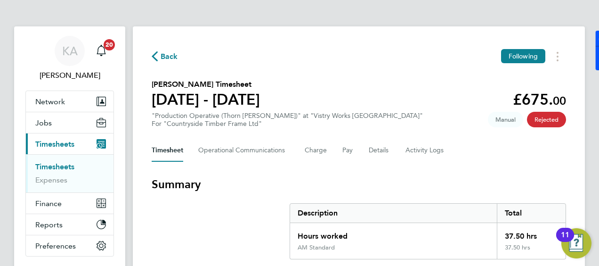
click at [161, 57] on span "Back" at bounding box center [169, 56] width 17 height 11
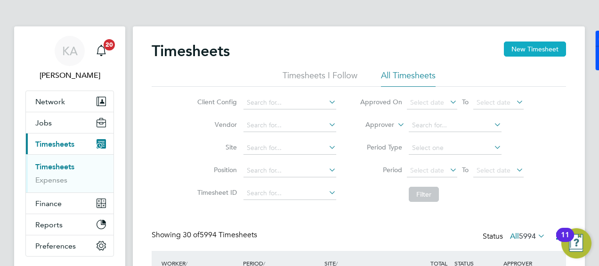
click at [518, 45] on button "New Timesheet" at bounding box center [535, 48] width 62 height 15
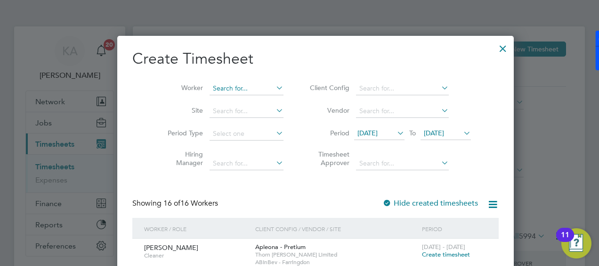
click at [233, 84] on input at bounding box center [247, 88] width 74 height 13
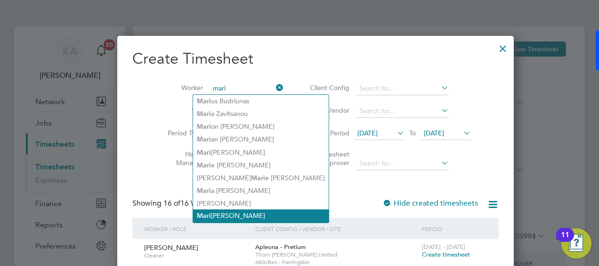
click at [231, 209] on li "Mari usz Burghardt" at bounding box center [261, 215] width 136 height 13
type input "Mariusz Burghardt"
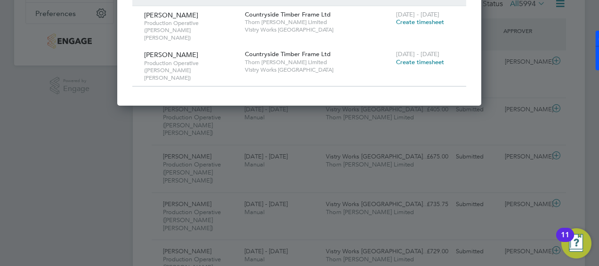
click at [408, 58] on span "Create timesheet" at bounding box center [420, 62] width 48 height 8
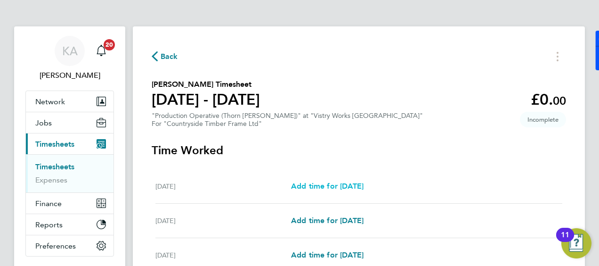
click at [344, 183] on span "Add time for Mon 22 Sep" at bounding box center [327, 185] width 73 height 9
select select "15"
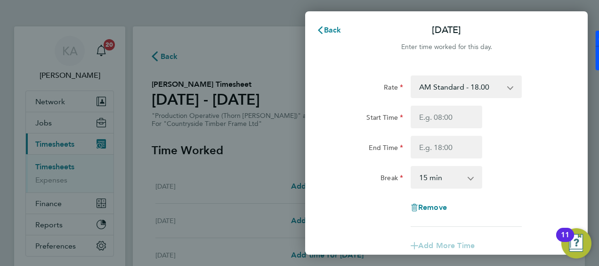
click at [467, 83] on select "AM Standard - 18.00 PM OT 1 - 29.43 PM Standard - 19.62 OT2 - 36.00 OT 1 - 27.0…" at bounding box center [461, 86] width 98 height 21
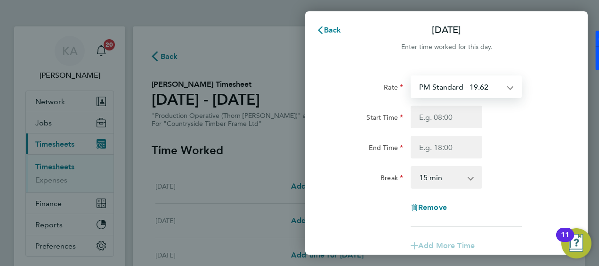
select select "15"
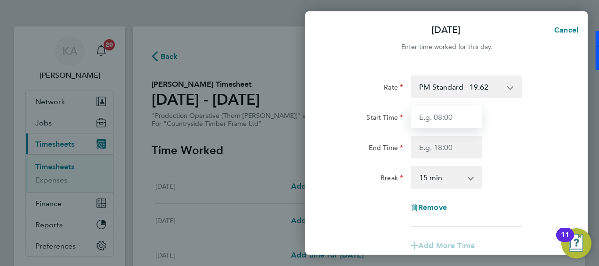
click at [422, 122] on input "Start Time" at bounding box center [447, 117] width 72 height 23
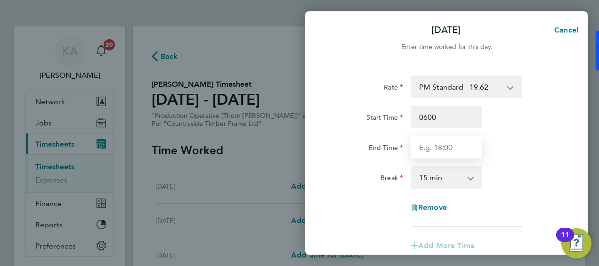
type input "06:00"
type input "14:00"
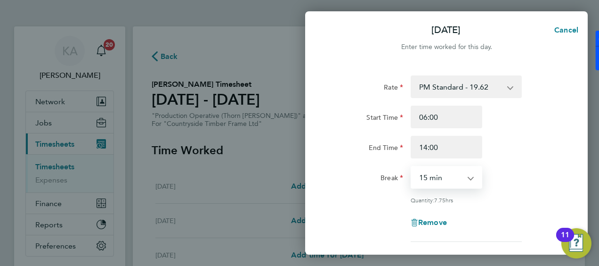
click at [440, 180] on select "0 min 15 min 30 min 45 min 60 min 75 min 90 min" at bounding box center [441, 177] width 58 height 21
click at [412, 167] on select "0 min 15 min 30 min 45 min 60 min 75 min 90 min" at bounding box center [441, 177] width 58 height 21
select select "30"
click at [558, 169] on div "Break 0 min 15 min 30 min 45 min 60 min 75 min 90 min" at bounding box center [446, 177] width 237 height 23
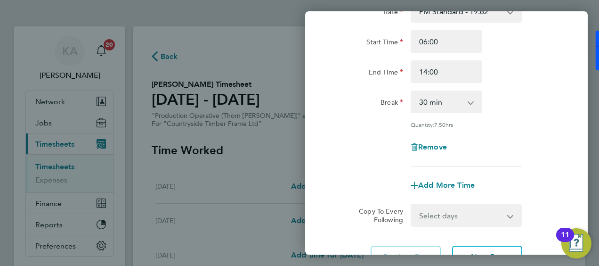
click at [469, 216] on select "Select days Day Weekday (Mon-Fri) Weekend (Sat-Sun) [DATE] [DATE] [DATE] [DATE]…" at bounding box center [461, 215] width 99 height 21
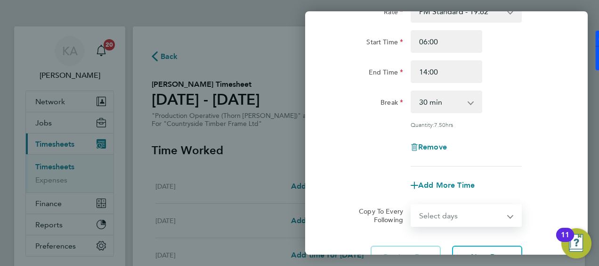
select select "WEEKDAY"
click at [412, 205] on select "Select days Day Weekday (Mon-Fri) Weekend (Sat-Sun) [DATE] [DATE] [DATE] [DATE]…" at bounding box center [461, 215] width 99 height 21
select select "[DATE]"
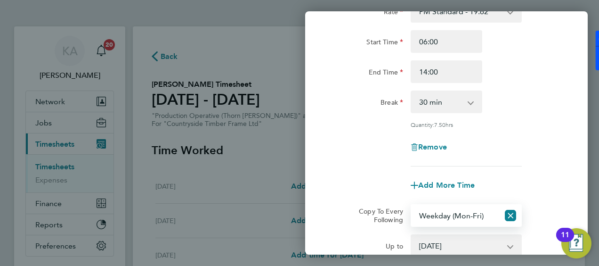
click at [379, 188] on div "Add More Time" at bounding box center [446, 185] width 237 height 23
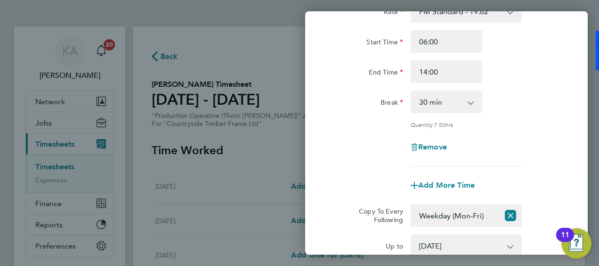
click at [537, 103] on div "Break 0 min 15 min 30 min 45 min 60 min 75 min 90 min" at bounding box center [446, 101] width 237 height 23
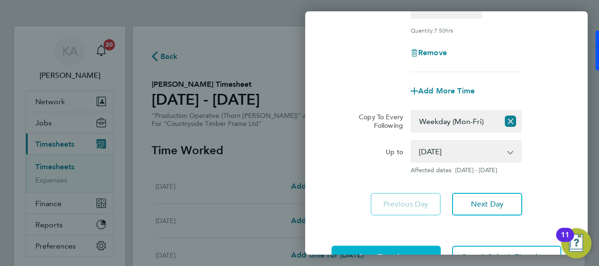
click at [411, 249] on button "Save Timesheet" at bounding box center [386, 256] width 109 height 23
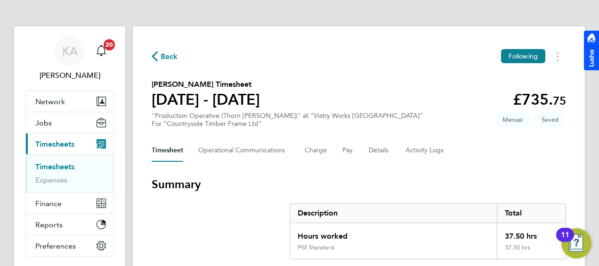
click at [540, 155] on div "Timesheet Operational Communications Charge Pay Details Activity Logs" at bounding box center [359, 150] width 415 height 23
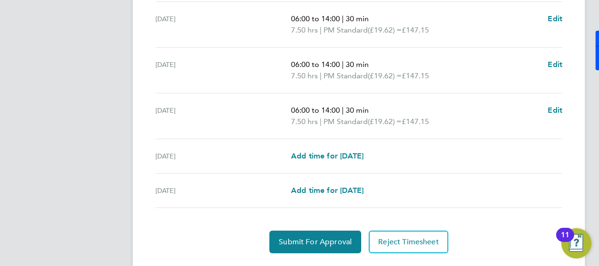
scroll to position [396, 0]
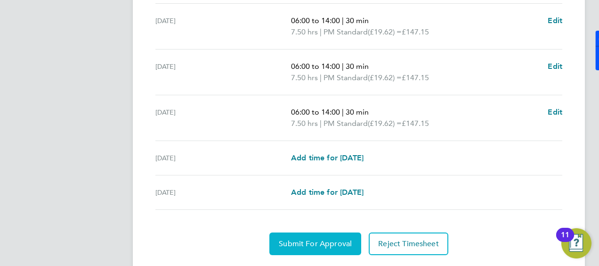
click at [296, 244] on span "Submit For Approval" at bounding box center [315, 243] width 73 height 9
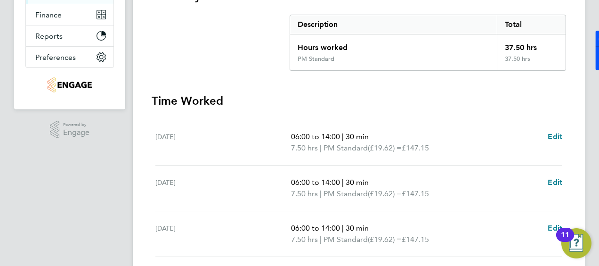
scroll to position [0, 0]
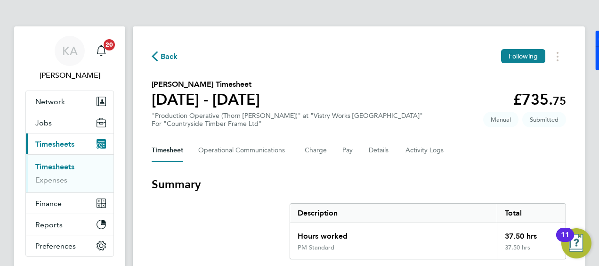
click at [154, 56] on icon "button" at bounding box center [155, 56] width 6 height 10
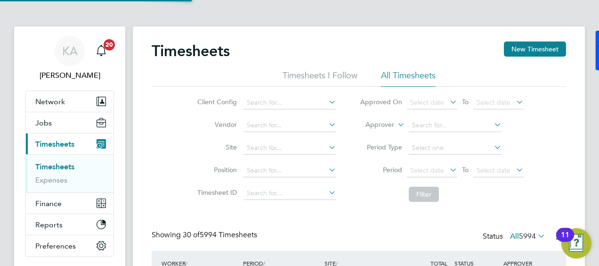
scroll to position [32, 82]
click at [448, 166] on icon at bounding box center [448, 169] width 0 height 13
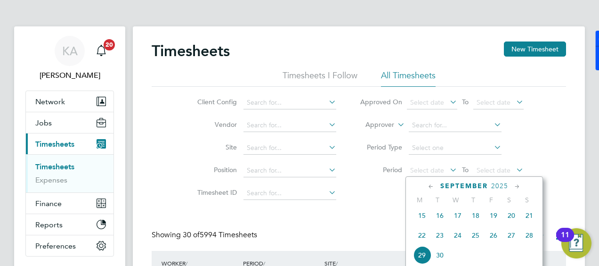
click at [424, 218] on span "15" at bounding box center [422, 215] width 18 height 18
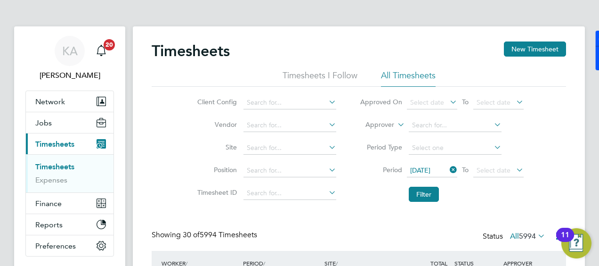
click at [514, 170] on icon at bounding box center [514, 169] width 0 height 13
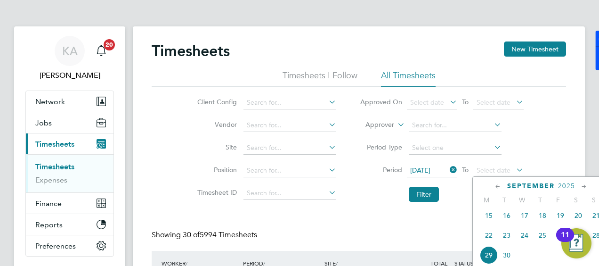
click at [598, 220] on span "21" at bounding box center [597, 215] width 18 height 18
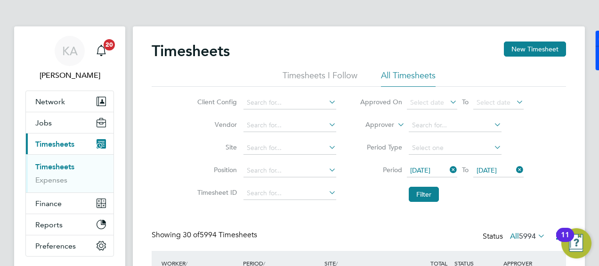
click at [283, 104] on input at bounding box center [290, 102] width 93 height 13
click at [271, 204] on li "Countryside Timber Frame Ltd" at bounding box center [304, 204] width 122 height 13
type input "Countryside Timber Frame Ltd"
click at [419, 191] on button "Filter" at bounding box center [424, 194] width 30 height 15
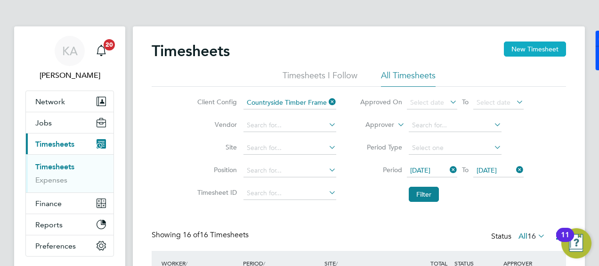
click at [523, 49] on button "New Timesheet" at bounding box center [535, 48] width 62 height 15
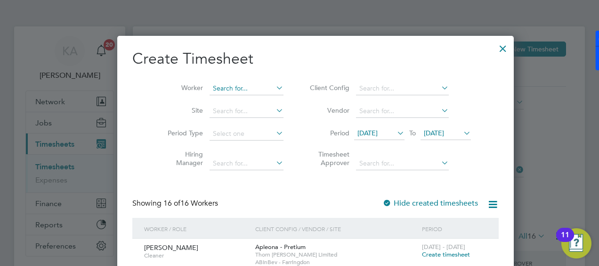
click at [240, 88] on input at bounding box center [247, 88] width 74 height 13
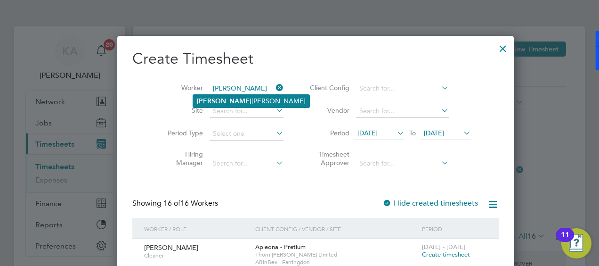
click at [236, 101] on li "Mariusz Burghardt" at bounding box center [251, 101] width 116 height 13
type input "[PERSON_NAME]"
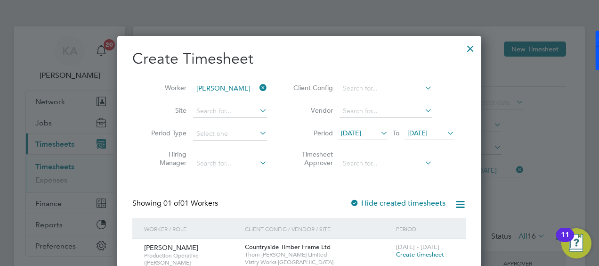
click at [413, 255] on span "Create timesheet" at bounding box center [420, 254] width 48 height 8
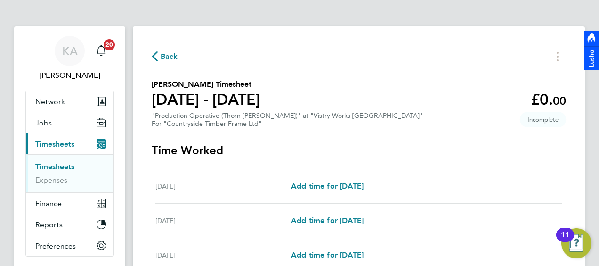
click at [570, 79] on div "Back Mariusz Burghardt's Timesheet 15 - 21 Sept 2025 £0. 00 "Production Operati…" at bounding box center [359, 200] width 452 height 348
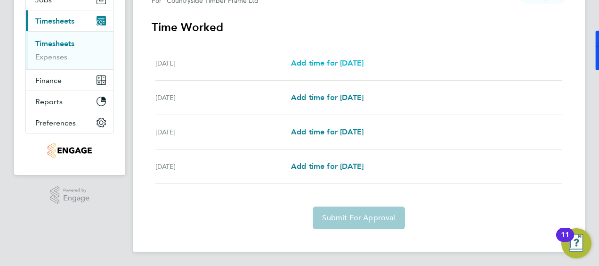
click at [321, 64] on span "Add time for Thu 18 Sep" at bounding box center [327, 62] width 73 height 9
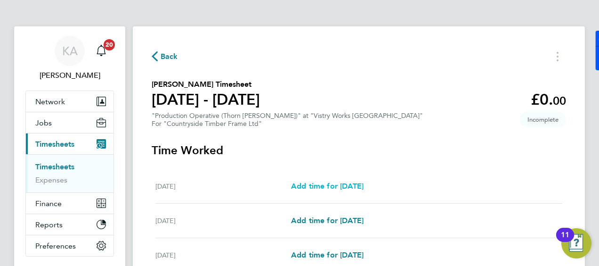
select select "15"
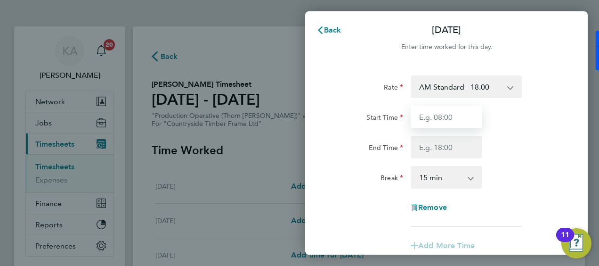
click at [438, 114] on input "Start Time" at bounding box center [447, 117] width 72 height 23
type input "08:00"
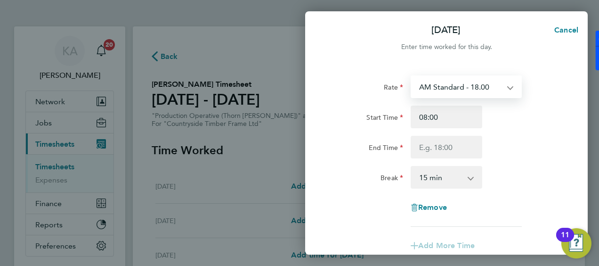
click at [461, 85] on select "AM Standard - 18.00 PM OT 1 - 29.43 PM Standard - 19.62 OT2 - 36.00 OT 1 - 27.0…" at bounding box center [461, 86] width 98 height 21
select select "15"
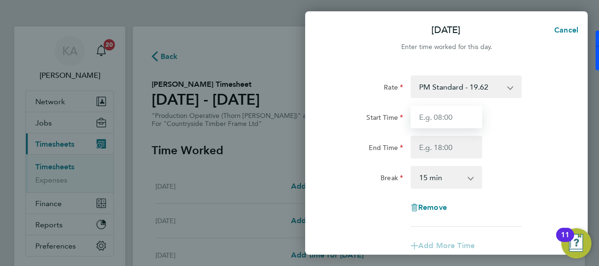
click at [451, 115] on input "Start Time" at bounding box center [447, 117] width 72 height 23
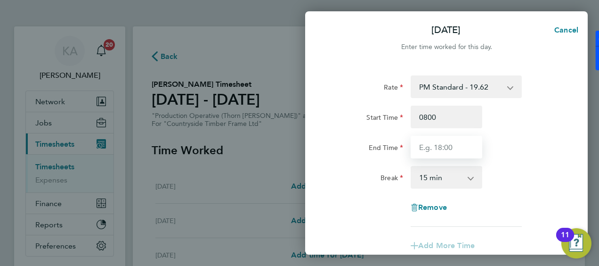
type input "08:00"
type input "14:00"
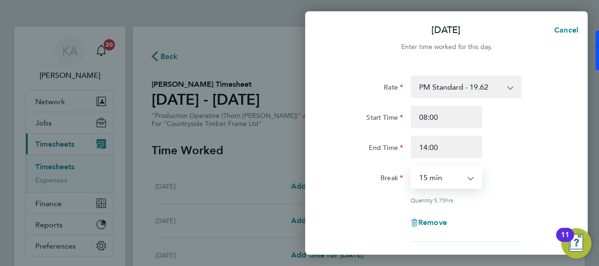
select select "30"
click at [548, 189] on div "Rate PM Standard - 19.62 PM OT 1 - 29.43 OT2 - 36.00 OT 1 - 27.00 AM Standard -…" at bounding box center [447, 158] width 230 height 166
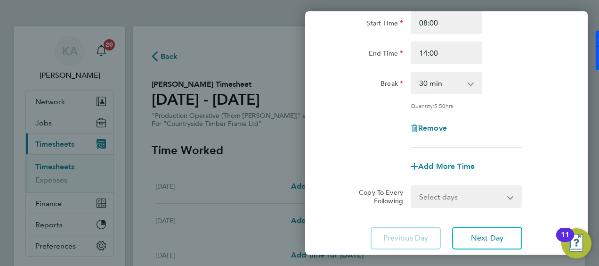
click at [479, 196] on select "Select days Day Weekend (Sat-Sun) Friday Saturday Sunday" at bounding box center [461, 196] width 99 height 21
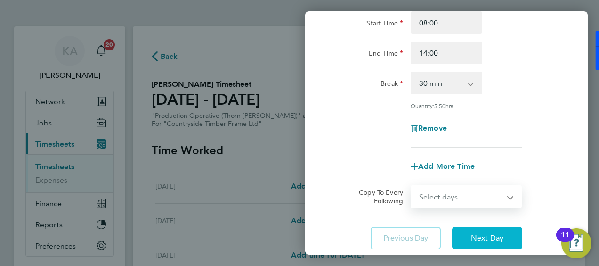
select select "DAY"
click at [500, 238] on div "Rate PM Standard - 19.62 PM OT 1 - 29.43 OT2 - 36.00 OT 1 - 27.00 AM Standard -…" at bounding box center [446, 115] width 283 height 291
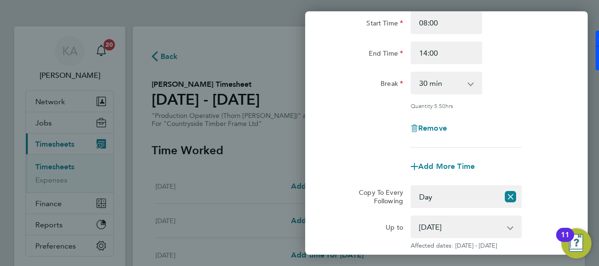
click at [548, 122] on div "Remove" at bounding box center [446, 128] width 237 height 23
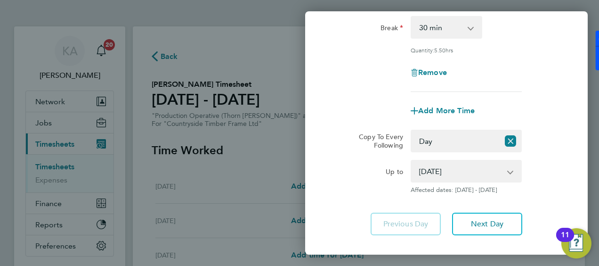
scroll to position [151, 0]
click at [510, 167] on app-icon-cross-button at bounding box center [515, 170] width 11 height 21
click at [466, 172] on select "19 Sep 2025 20 Sep 2025 21 Sep 2025" at bounding box center [461, 170] width 98 height 21
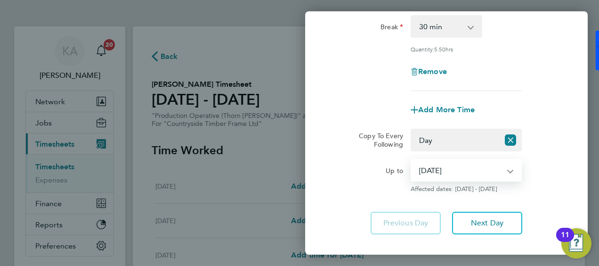
select select "2025-09-19"
click at [412, 160] on select "19 Sep 2025 20 Sep 2025 21 Sep 2025" at bounding box center [461, 170] width 98 height 21
click at [547, 174] on div "Up to 19 Sep 2025 20 Sep 2025 21 Sep 2025 Affected dates: 19 Sep 2025" at bounding box center [446, 176] width 237 height 34
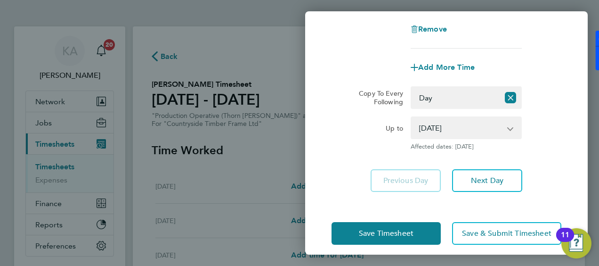
scroll to position [201, 0]
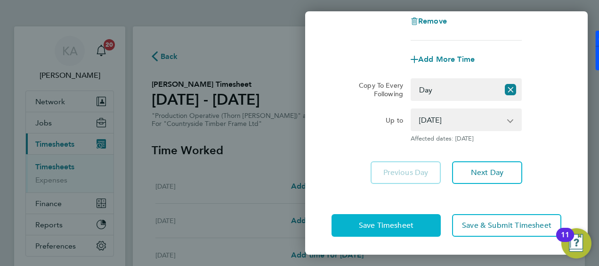
click at [402, 234] on button "Save Timesheet" at bounding box center [386, 225] width 109 height 23
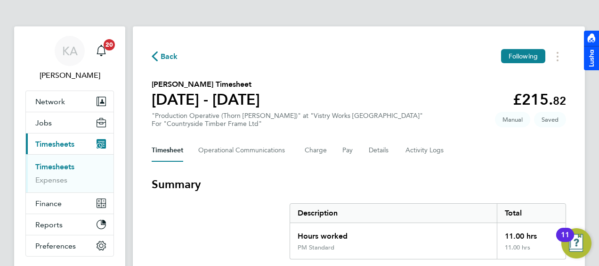
click at [562, 83] on section "Mariusz Burghardt's Timesheet 15 - 21 Sept 2025 £215. 82 "Production Operative …" at bounding box center [359, 103] width 415 height 49
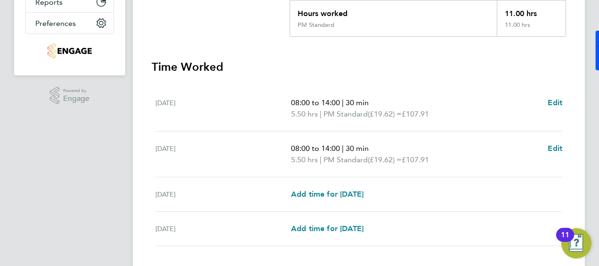
scroll to position [232, 0]
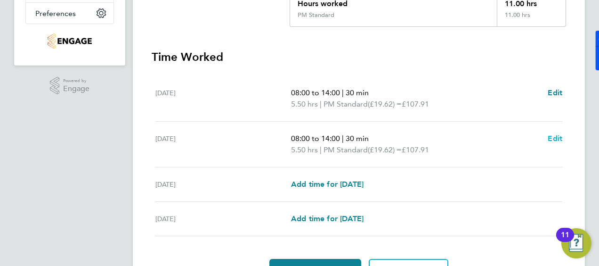
click at [553, 137] on span "Edit" at bounding box center [555, 138] width 15 height 9
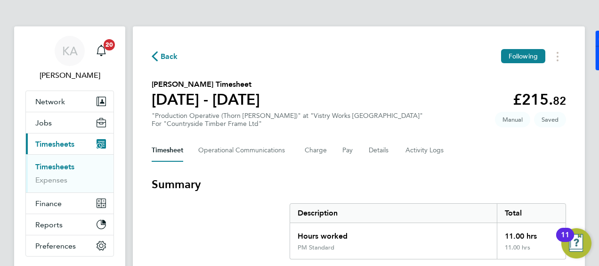
select select "30"
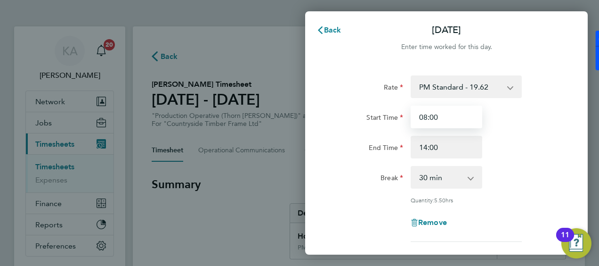
click at [425, 118] on input "08:00" at bounding box center [447, 117] width 72 height 23
type input "06:00"
click at [517, 162] on div "Rate PM Standard - 19.62 PM OT 1 - 29.43 OT2 - 36.00 OT 1 - 27.00 AM Standard -…" at bounding box center [447, 158] width 230 height 166
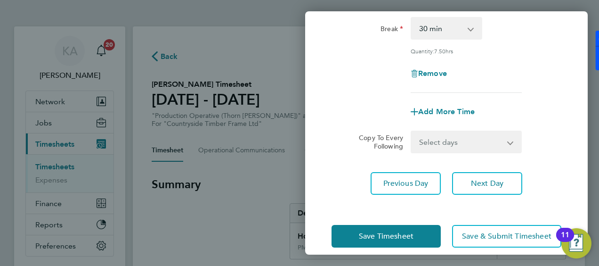
scroll to position [151, 0]
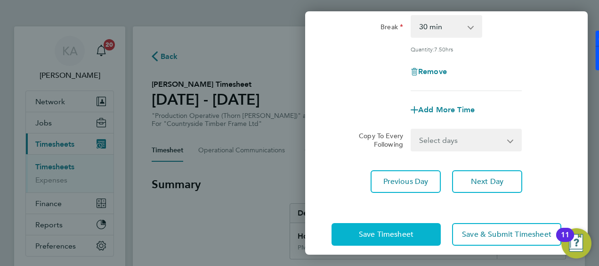
click at [402, 226] on button "Save Timesheet" at bounding box center [386, 234] width 109 height 23
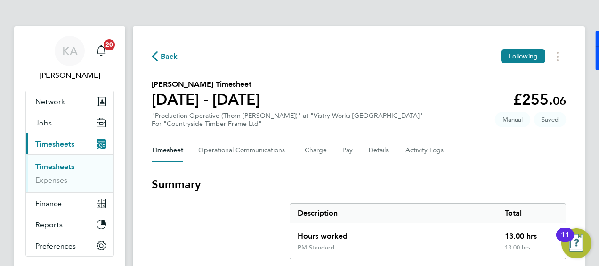
click at [171, 58] on span "Back" at bounding box center [169, 56] width 17 height 11
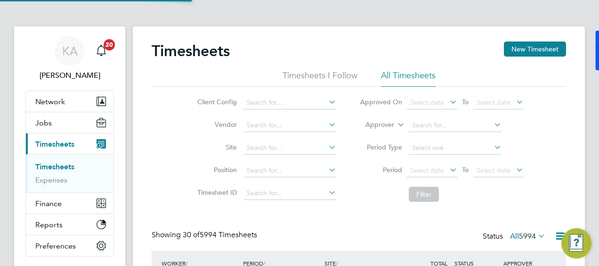
scroll to position [32, 82]
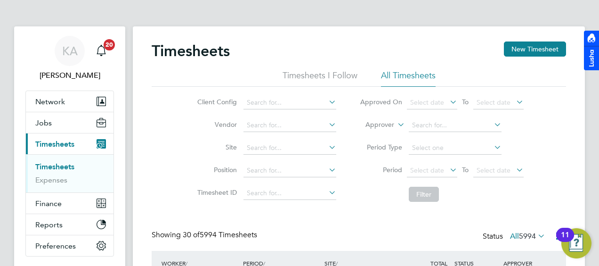
click at [563, 118] on div "Client Config Vendor Site Position Timesheet ID Approved On Select date To Sele…" at bounding box center [359, 147] width 415 height 120
click at [441, 171] on span "Select date" at bounding box center [427, 170] width 34 height 8
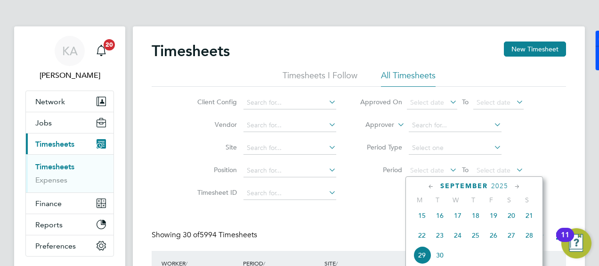
click at [421, 218] on span "15" at bounding box center [422, 215] width 18 height 18
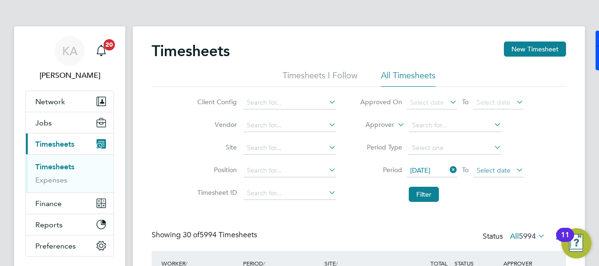
click at [503, 164] on span "Select date" at bounding box center [499, 170] width 50 height 13
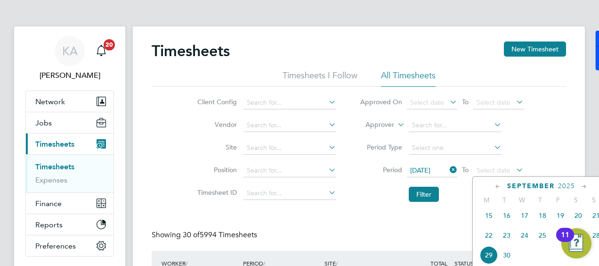
click at [594, 220] on span "21" at bounding box center [597, 215] width 18 height 18
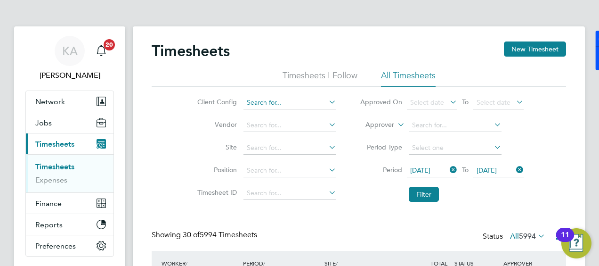
click at [323, 104] on input at bounding box center [290, 102] width 93 height 13
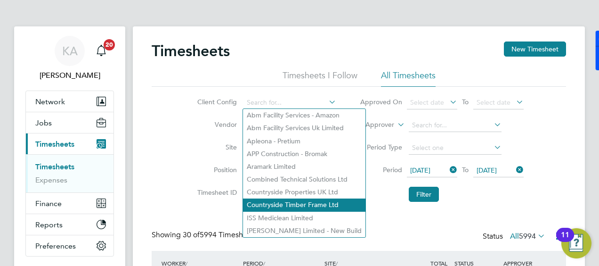
click at [289, 199] on li "Countryside Timber Frame Ltd" at bounding box center [304, 204] width 122 height 13
type input "Countryside Timber Frame Ltd"
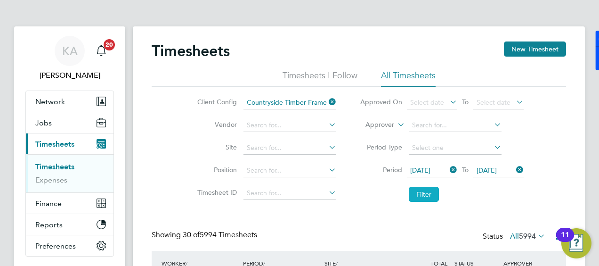
click at [418, 188] on button "Filter" at bounding box center [424, 194] width 30 height 15
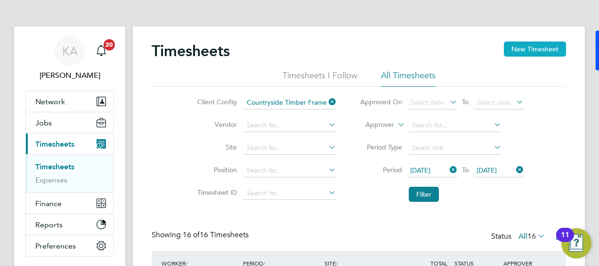
click at [524, 49] on button "New Timesheet" at bounding box center [535, 48] width 62 height 15
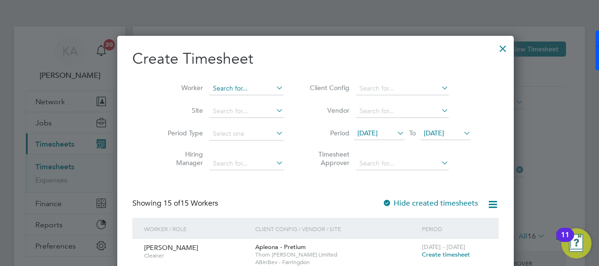
click at [241, 89] on input at bounding box center [247, 88] width 74 height 13
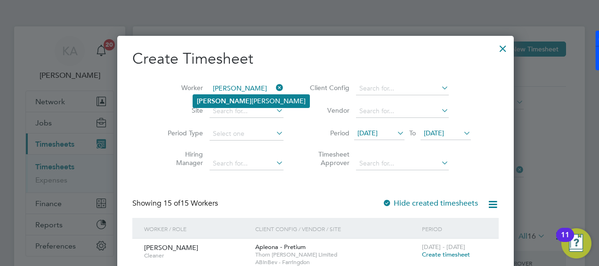
click at [225, 98] on li "Mariusz Burghardt" at bounding box center [251, 101] width 116 height 13
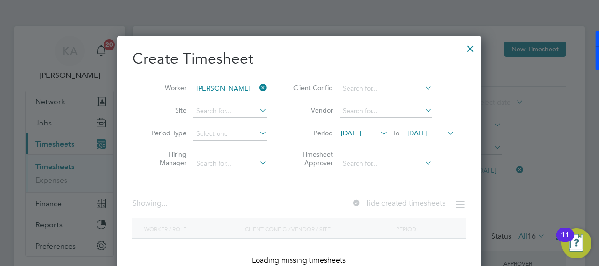
type input "[PERSON_NAME]"
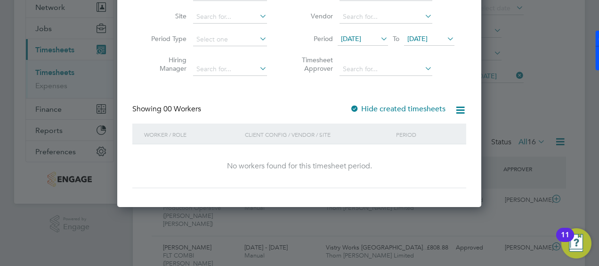
click at [585, 131] on div at bounding box center [299, 133] width 599 height 266
click at [558, 63] on div at bounding box center [299, 133] width 599 height 266
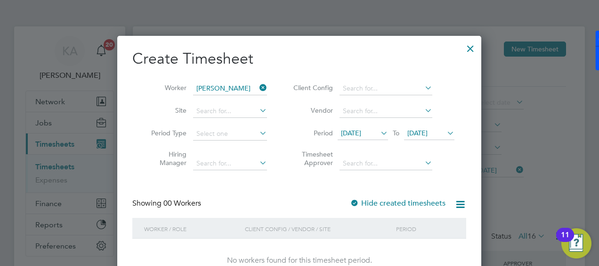
click at [470, 48] on div at bounding box center [470, 46] width 17 height 17
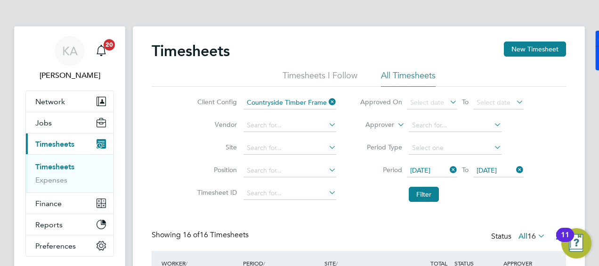
click at [52, 170] on link "Timesheets" at bounding box center [54, 166] width 39 height 9
click at [522, 234] on label "All 16" at bounding box center [532, 235] width 27 height 9
click at [514, 261] on li "Saved" at bounding box center [527, 265] width 43 height 13
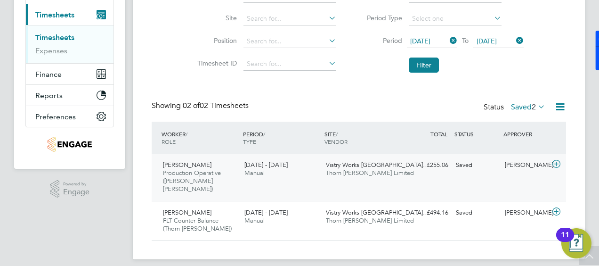
click at [555, 162] on icon at bounding box center [557, 164] width 12 height 8
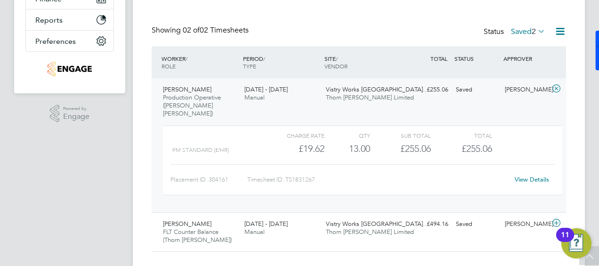
click at [527, 175] on link "View Details" at bounding box center [532, 179] width 34 height 8
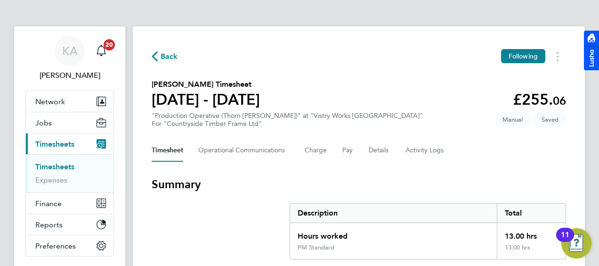
click at [450, 181] on h3 "Summary" at bounding box center [359, 184] width 415 height 15
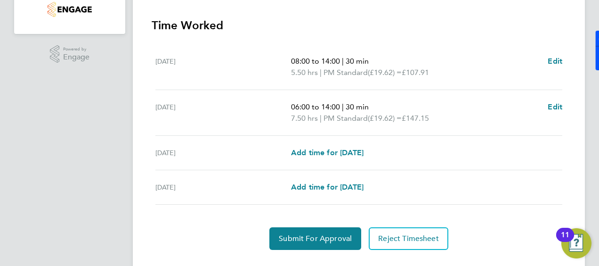
scroll to position [283, 0]
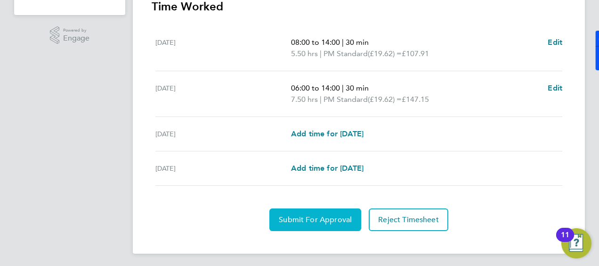
click at [324, 215] on span "Submit For Approval" at bounding box center [315, 219] width 73 height 9
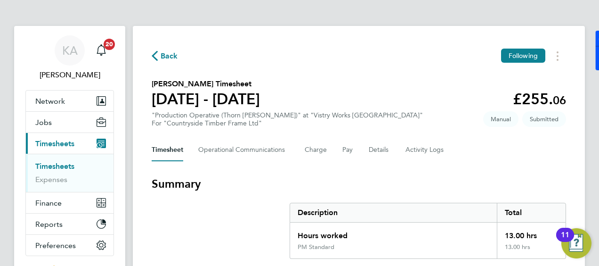
scroll to position [0, 0]
click at [174, 53] on span "Back" at bounding box center [169, 56] width 17 height 11
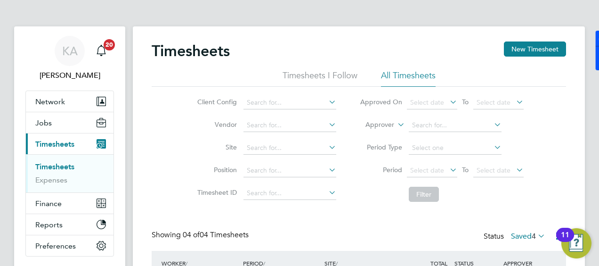
click at [448, 165] on icon at bounding box center [448, 169] width 0 height 13
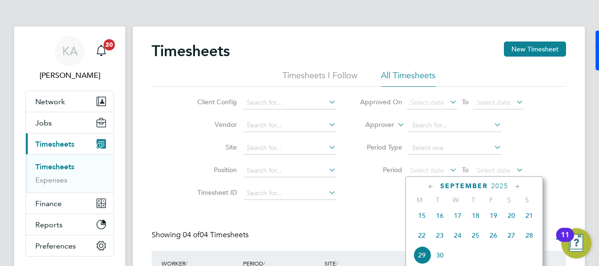
click at [423, 219] on span "15" at bounding box center [422, 215] width 18 height 18
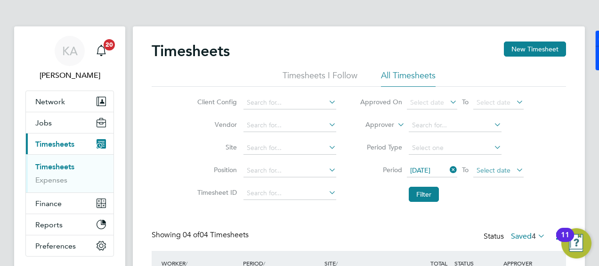
click at [495, 165] on span "Select date" at bounding box center [499, 170] width 50 height 13
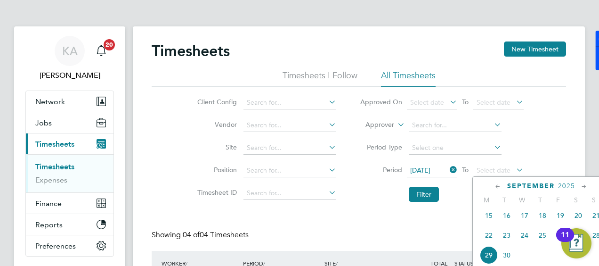
click at [593, 219] on span "21" at bounding box center [597, 215] width 18 height 18
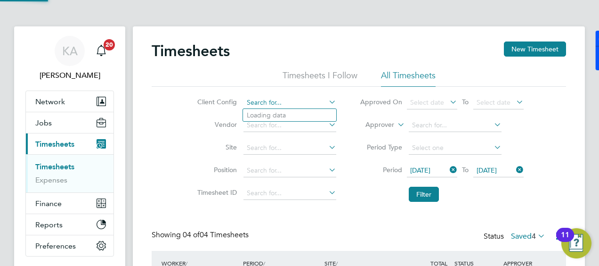
click at [289, 104] on input at bounding box center [290, 102] width 93 height 13
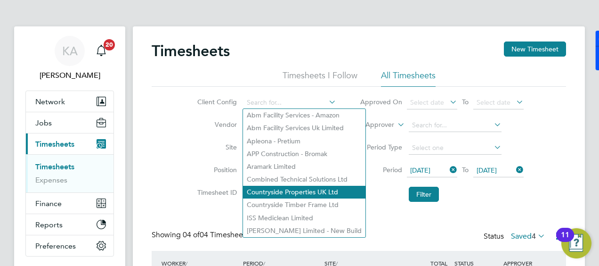
scroll to position [47, 0]
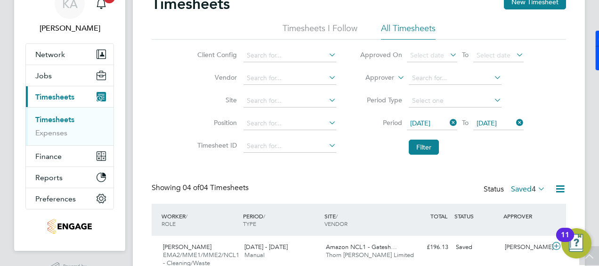
drag, startPoint x: 288, startPoint y: 154, endPoint x: 376, endPoint y: 153, distance: 88.6
click at [287, 154] on li "Countryside Timber Frame Ltd" at bounding box center [304, 157] width 122 height 13
type input "Countryside Timber Frame Ltd"
click at [427, 143] on button "Filter" at bounding box center [424, 146] width 30 height 15
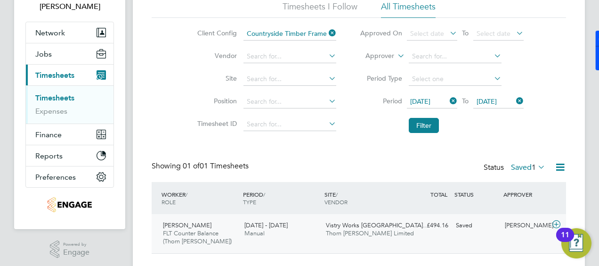
scroll to position [90, 0]
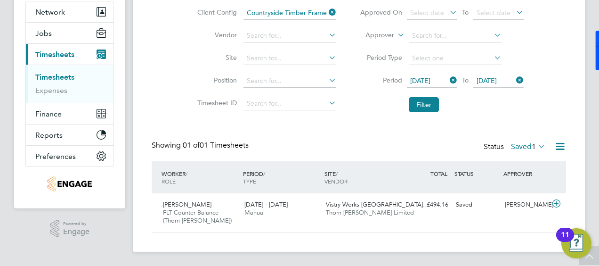
click at [522, 144] on label "Saved 1" at bounding box center [528, 146] width 34 height 9
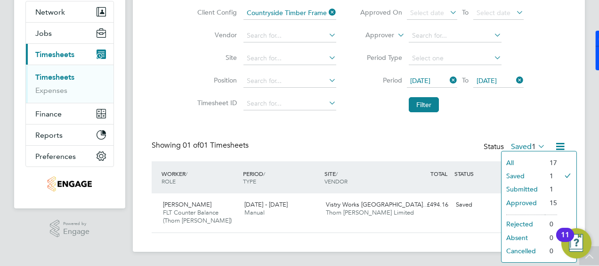
click at [522, 162] on li "All" at bounding box center [523, 162] width 43 height 13
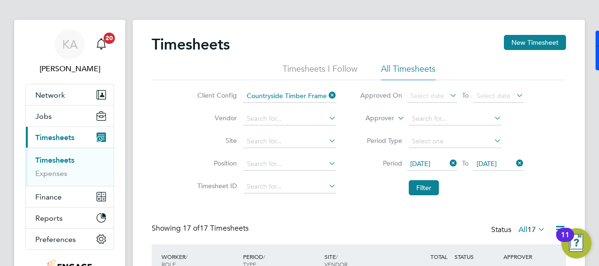
scroll to position [0, 0]
